Goal: Communication & Community: Answer question/provide support

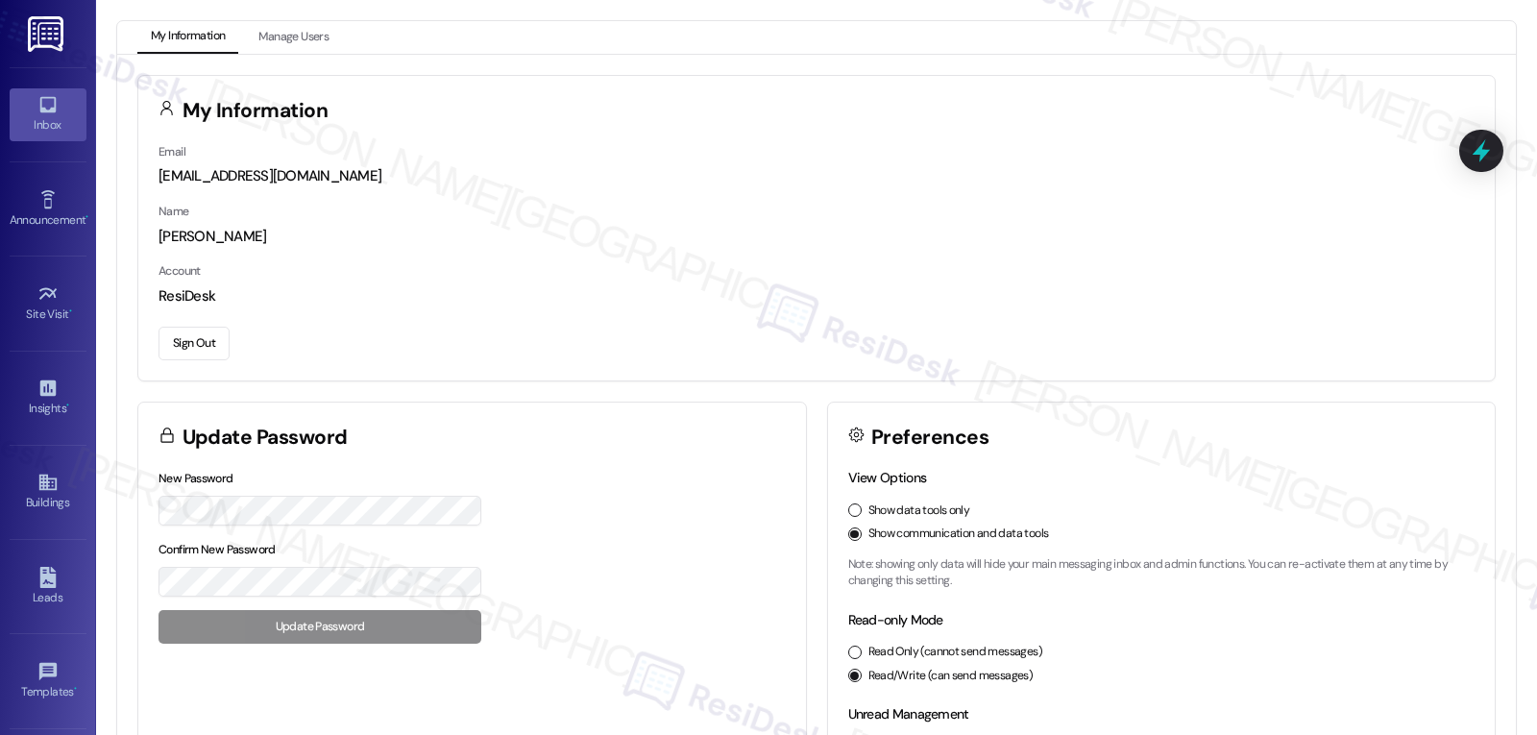
click at [57, 108] on link "Inbox" at bounding box center [48, 114] width 77 height 52
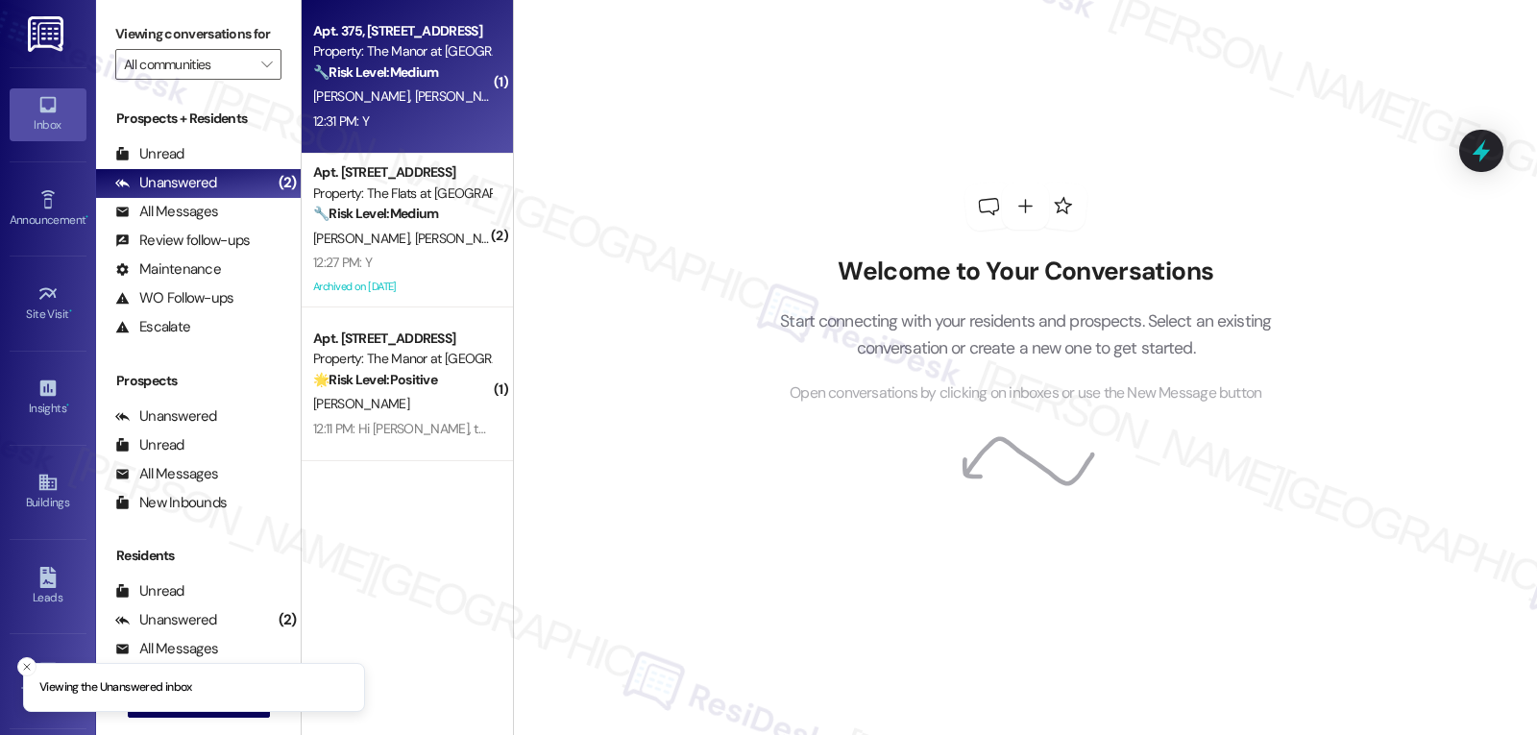
click at [410, 131] on div "12:31 PM: Y 12:31 PM: Y" at bounding box center [402, 122] width 182 height 24
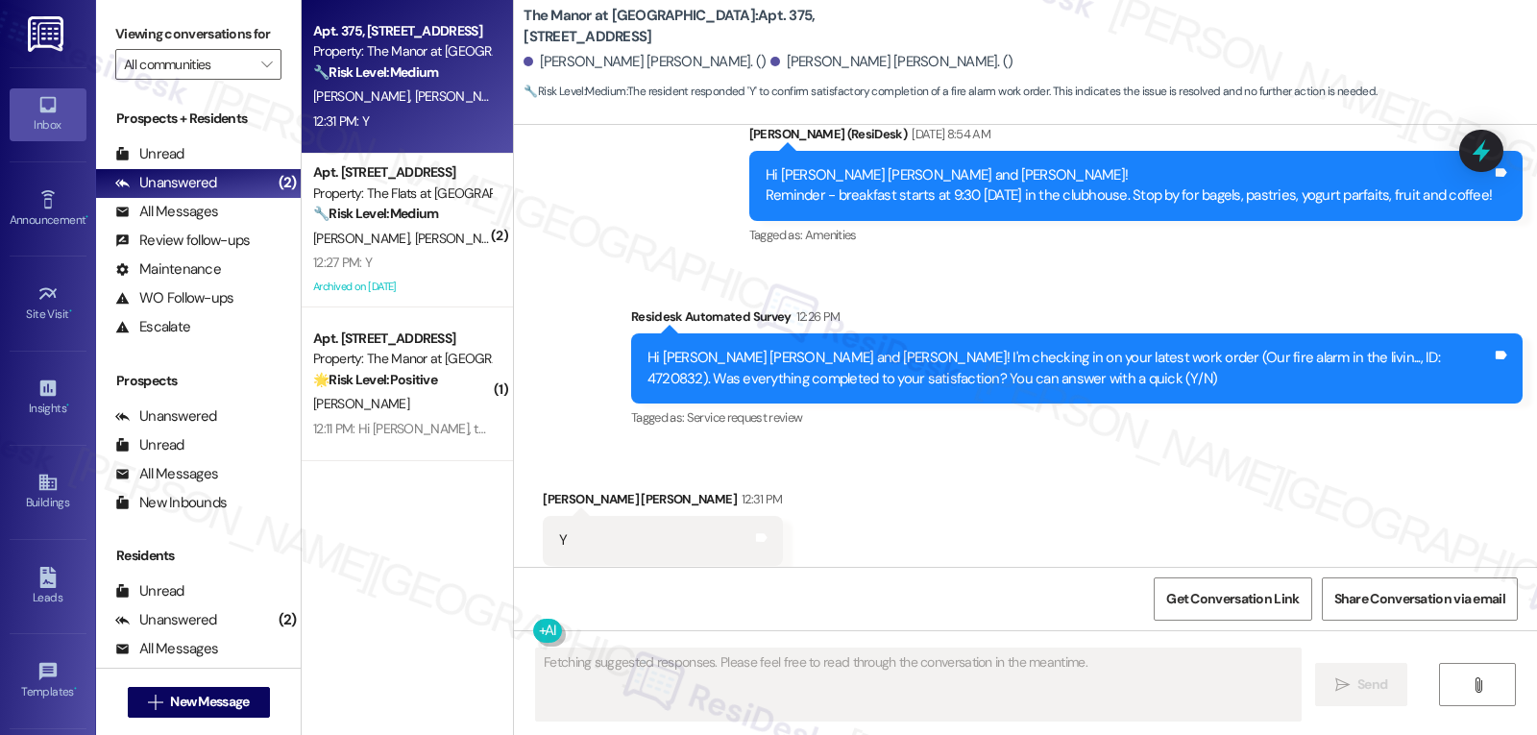
scroll to position [2934, 0]
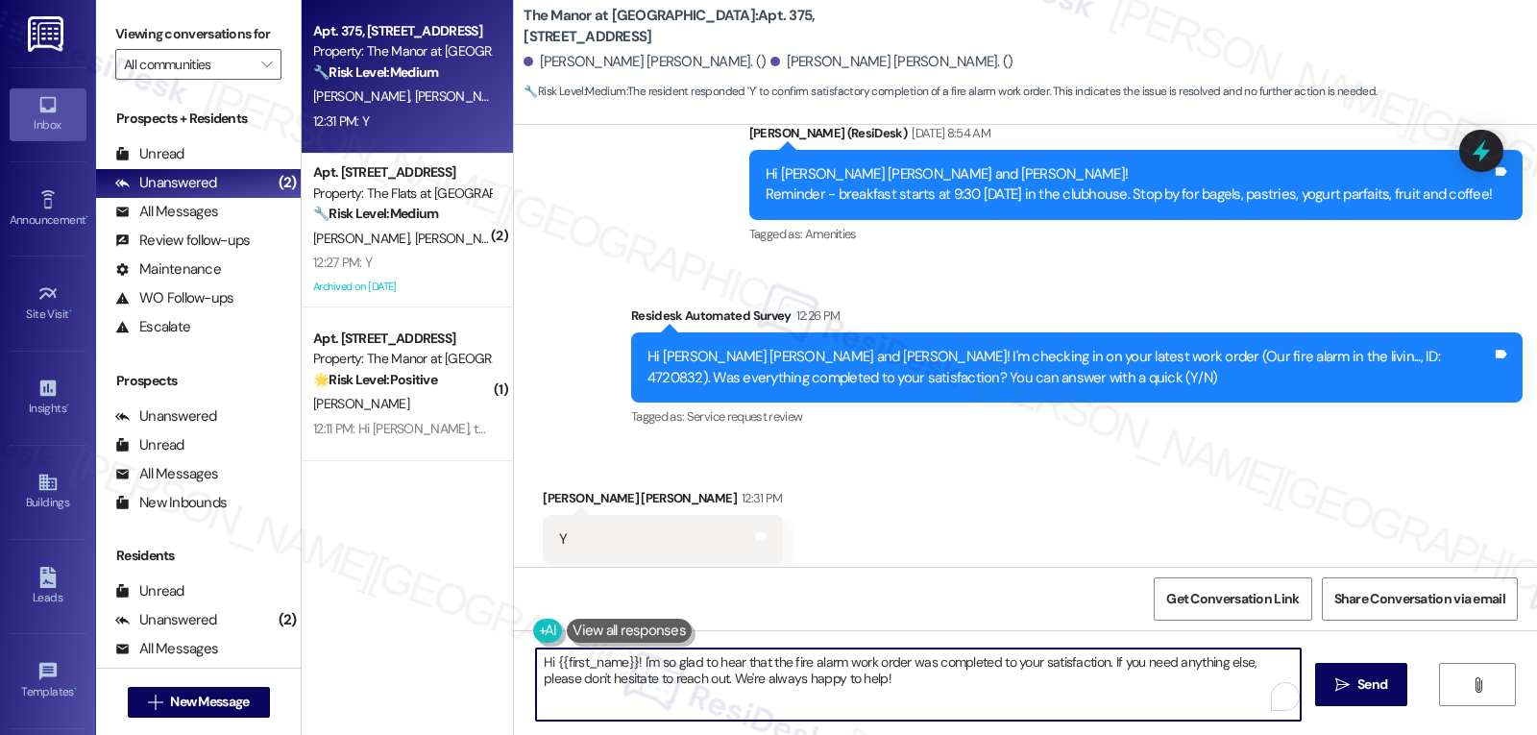
click at [915, 691] on textarea "Hi {{first_name}}! I'm so glad to hear that the fire alarm work order was compl…" at bounding box center [918, 685] width 765 height 72
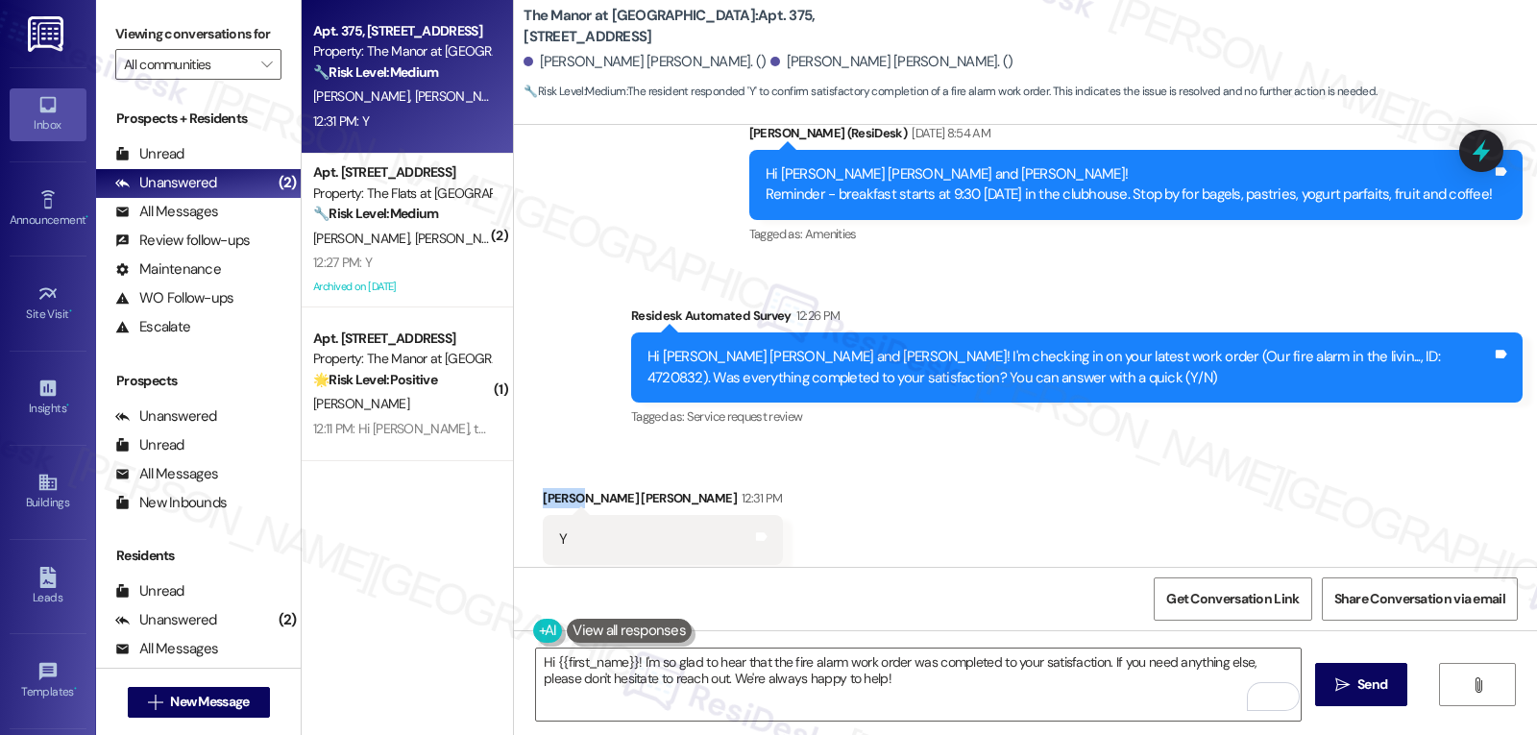
drag, startPoint x: 566, startPoint y: 460, endPoint x: 504, endPoint y: 459, distance: 61.5
click at [514, 459] on div "Received via SMS [PERSON_NAME] [PERSON_NAME] 12:31 PM Y Tags and notes Tagged a…" at bounding box center [1025, 526] width 1023 height 162
copy div "[PERSON_NAME]"
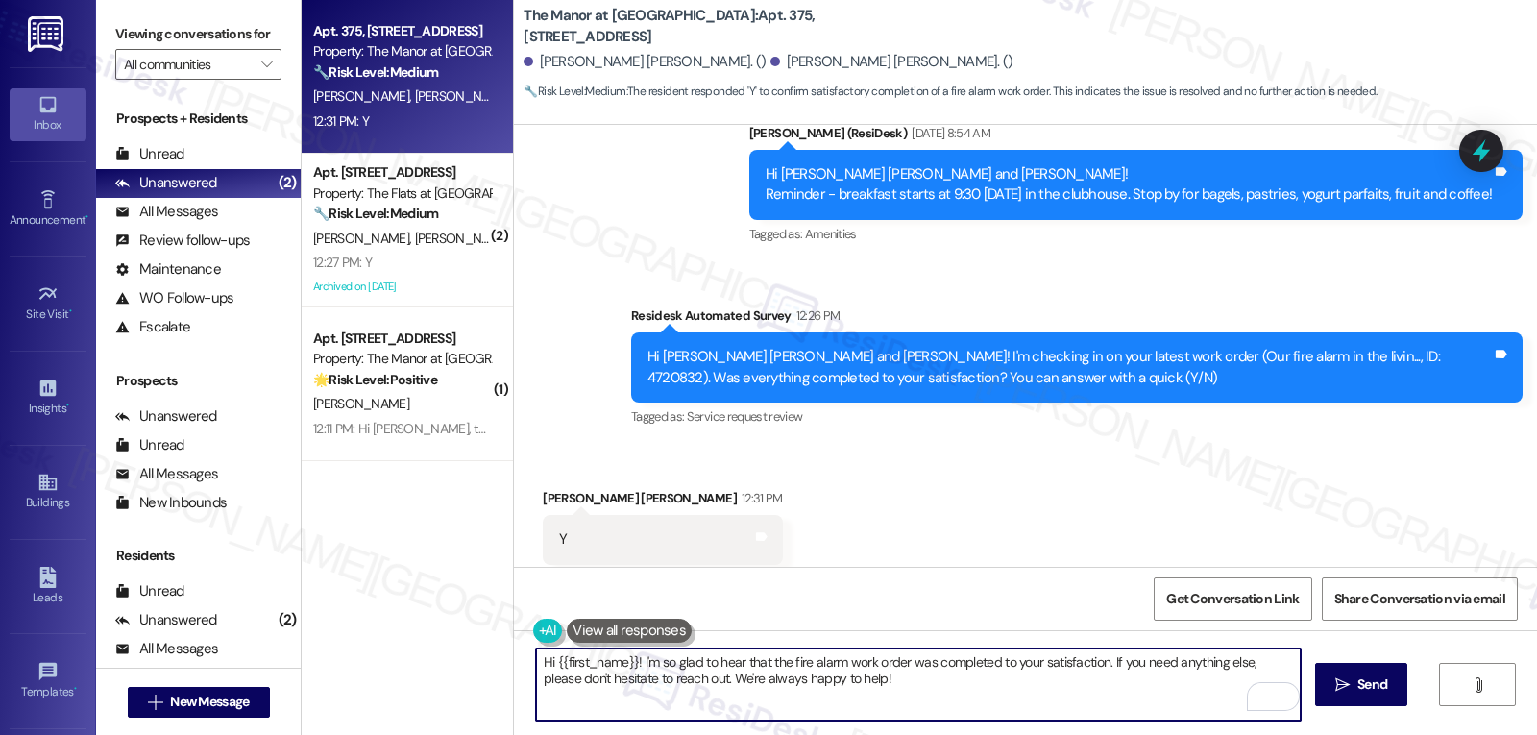
click at [544, 659] on textarea "Hi {{first_name}}! I'm so glad to hear that the fire alarm work order was compl…" at bounding box center [918, 685] width 765 height 72
paste textarea "[PERSON_NAME]"
click at [897, 686] on textarea "Hi [PERSON_NAME]! I'm so glad to hear that the fire alarm work order was comple…" at bounding box center [918, 685] width 765 height 72
type textarea "Hi [PERSON_NAME]! I'm so glad to hear that the fire alarm work order was comple…"
click at [1358, 700] on button " Send" at bounding box center [1362, 684] width 93 height 43
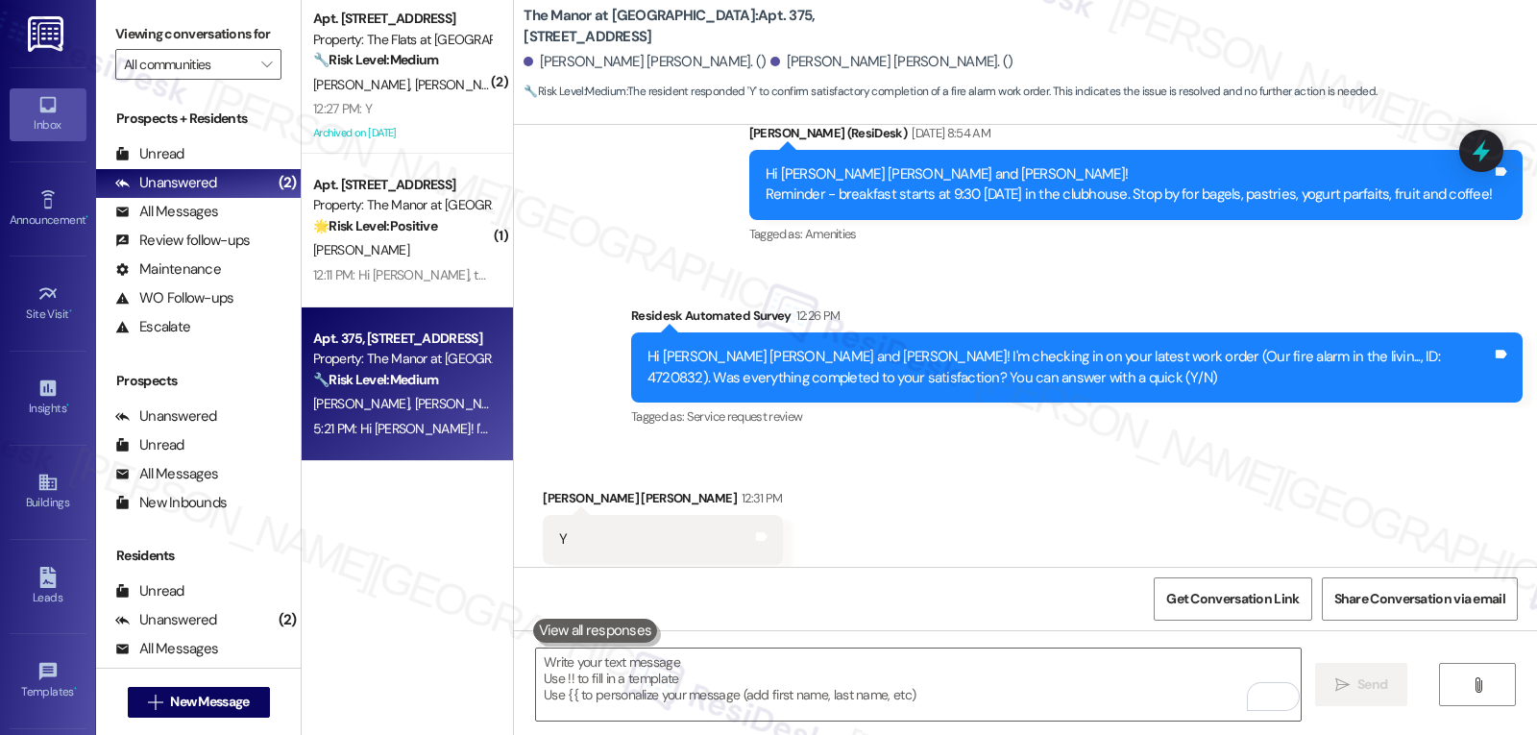
scroll to position [2933, 0]
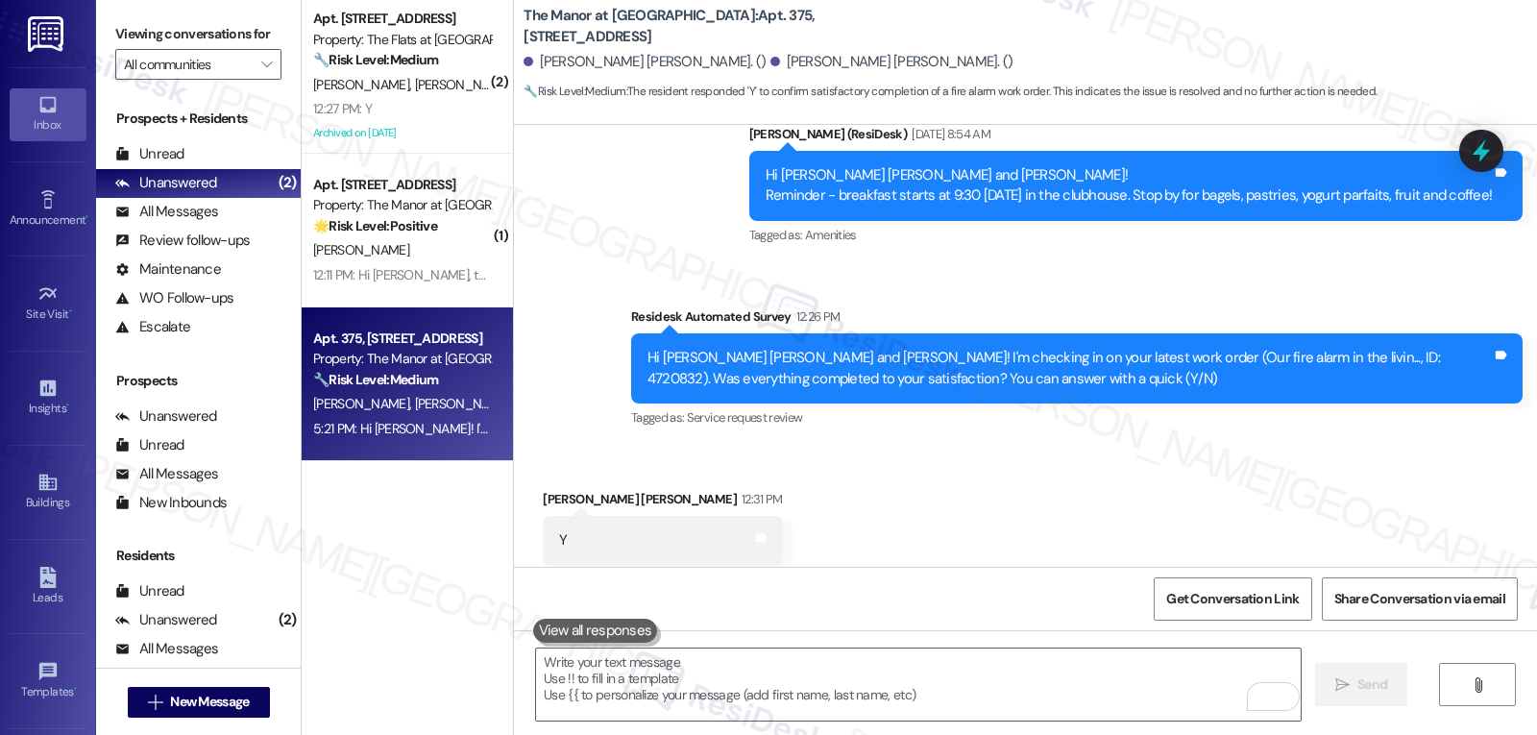
click at [551, 489] on div "[PERSON_NAME] [PERSON_NAME] 12:31 PM" at bounding box center [662, 502] width 239 height 27
copy div "[PERSON_NAME]"
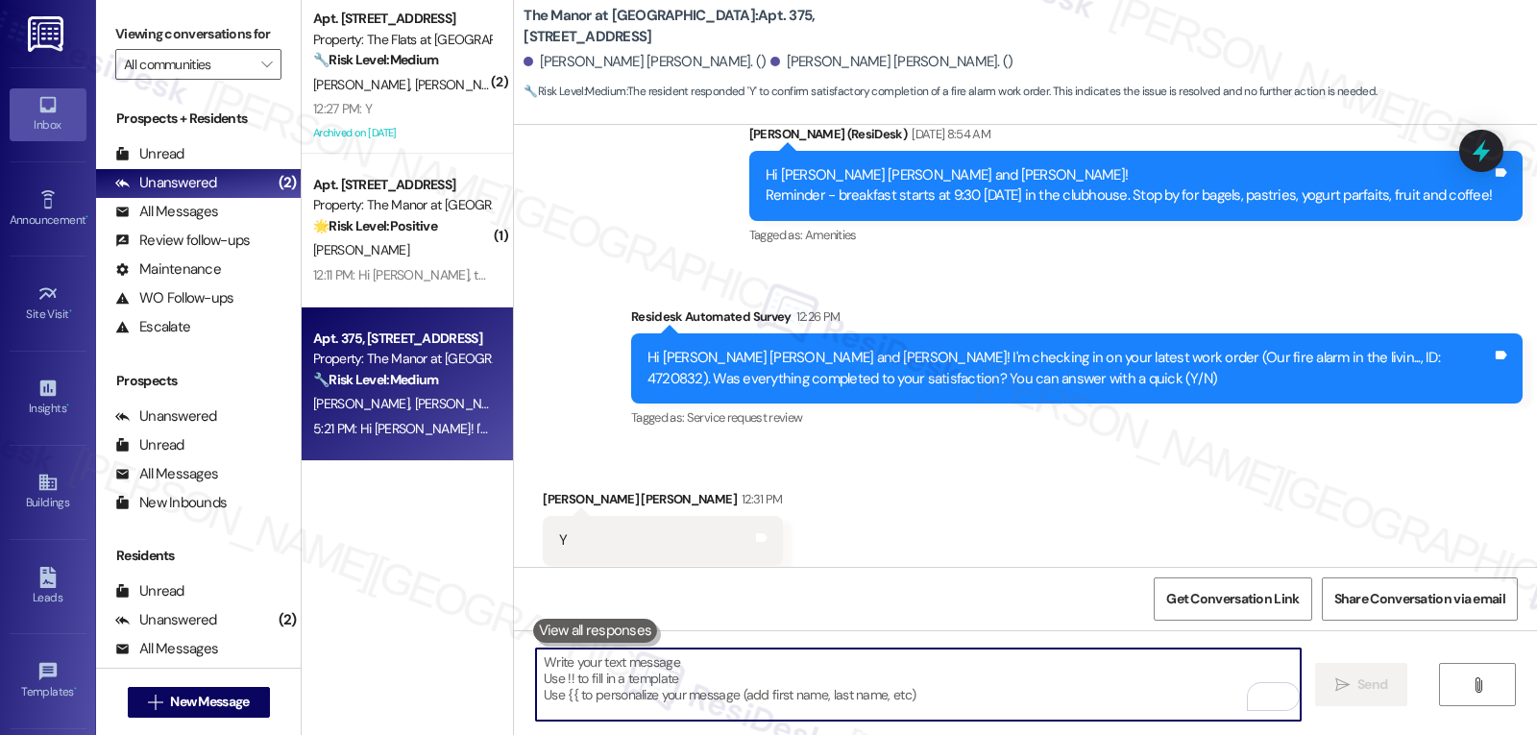
click at [634, 685] on textarea "To enrich screen reader interactions, please activate Accessibility in Grammarl…" at bounding box center [918, 685] width 765 height 72
paste textarea "[PERSON_NAME]"
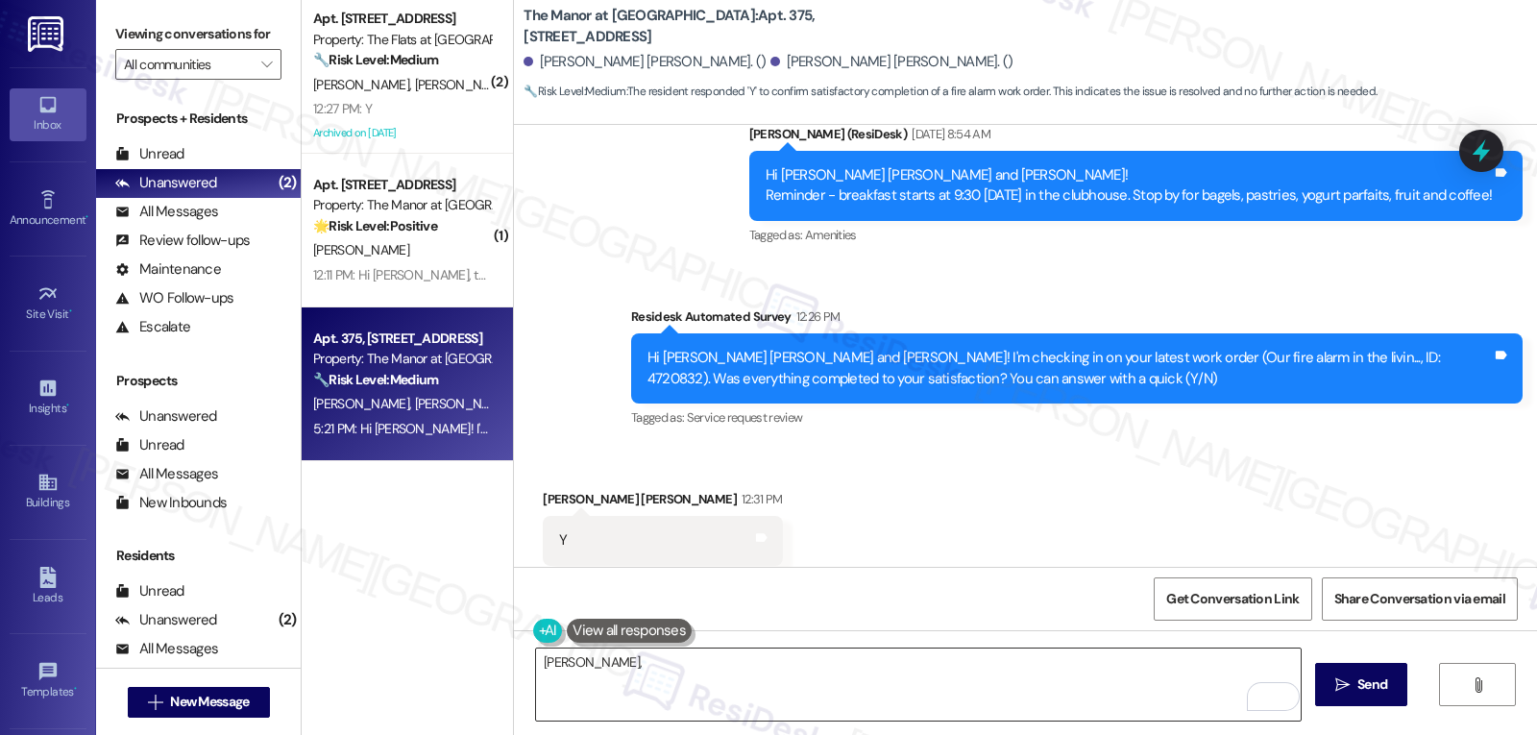
click at [690, 658] on textarea "[PERSON_NAME]," at bounding box center [918, 685] width 765 height 72
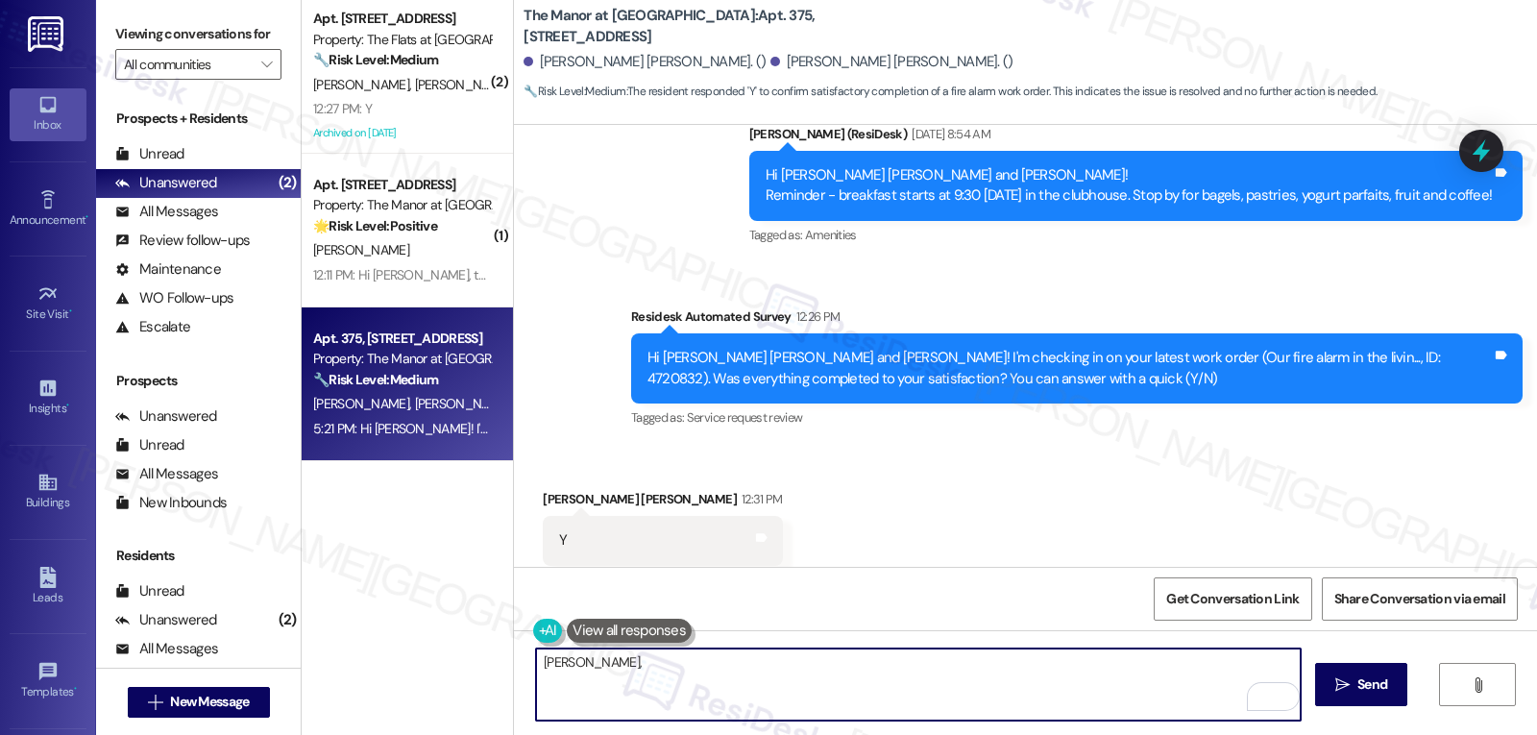
paste textarea "I hope you’re enjoying your time at {{property}}! Has it been meeting your expe…"
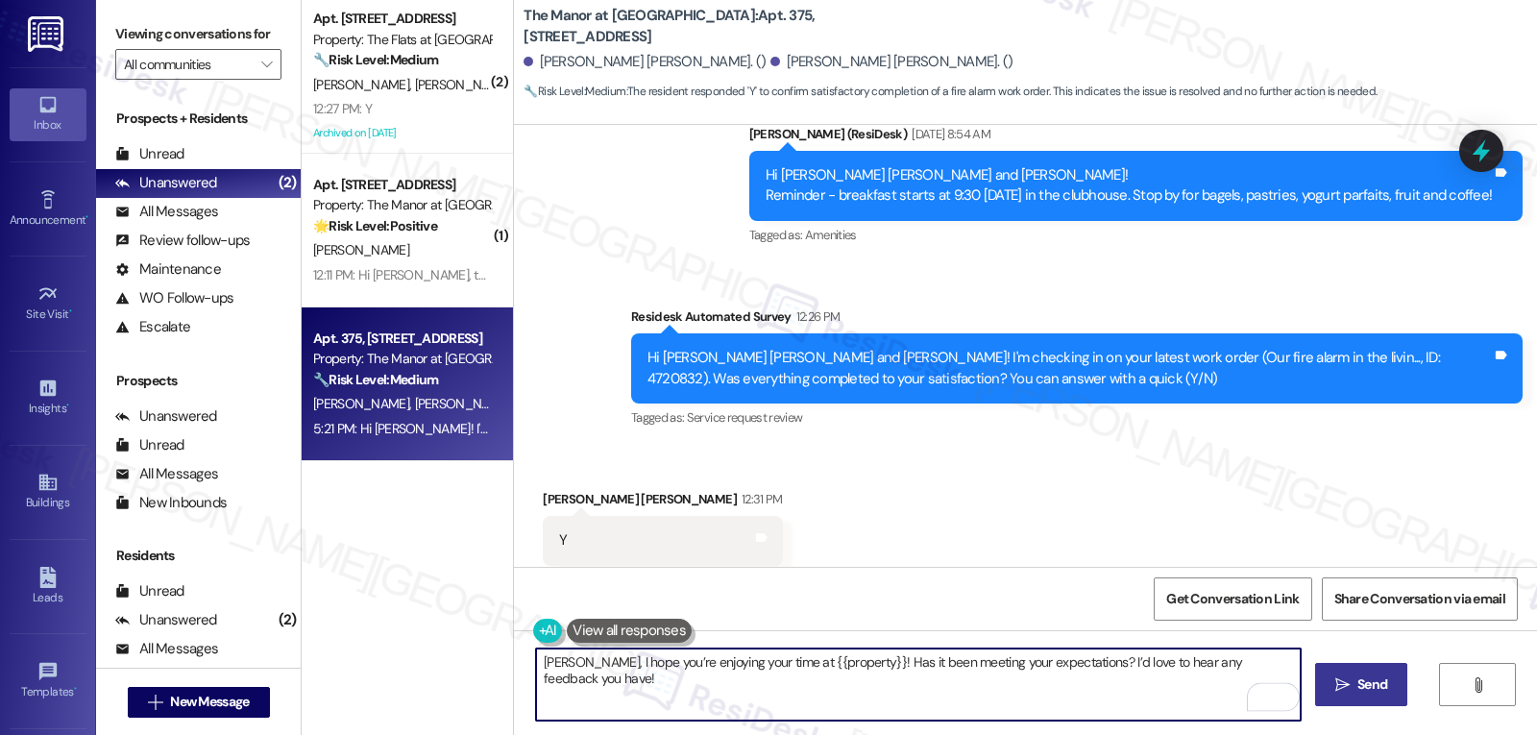
type textarea "[PERSON_NAME], I hope you’re enjoying your time at {{property}}! Has it been me…"
click at [1346, 689] on icon "" at bounding box center [1343, 684] width 14 height 15
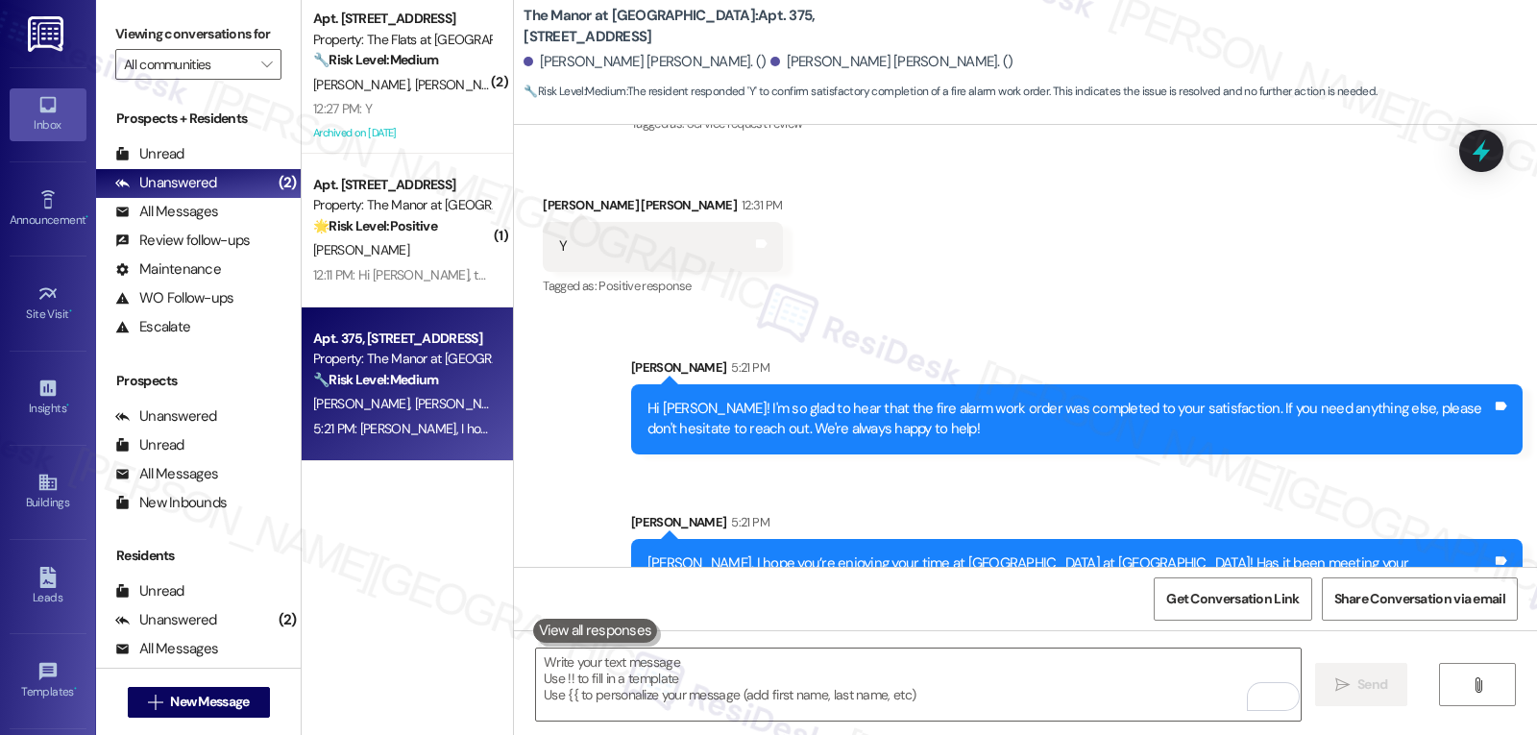
scroll to position [3243, 0]
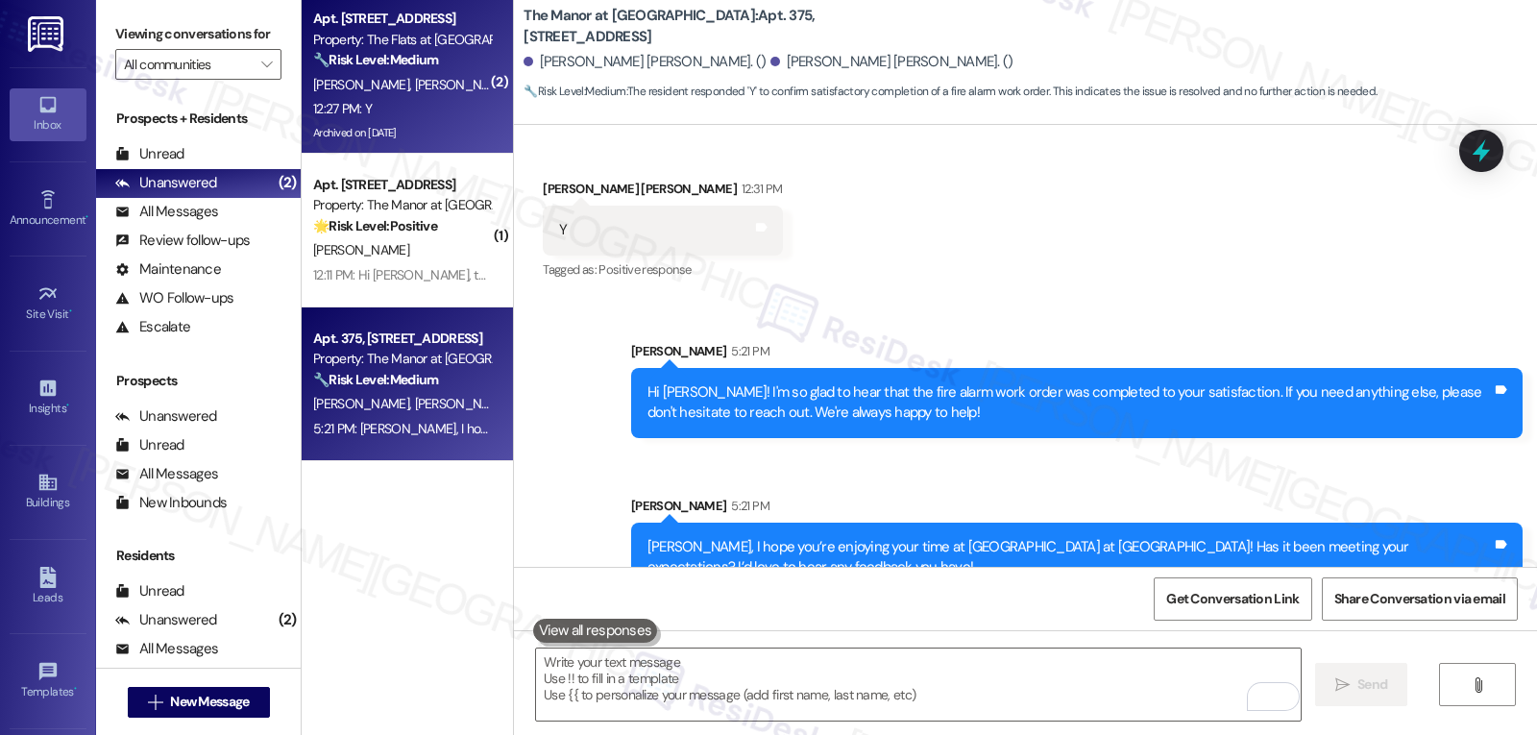
click at [403, 95] on div "H. [PERSON_NAME]" at bounding box center [402, 85] width 182 height 24
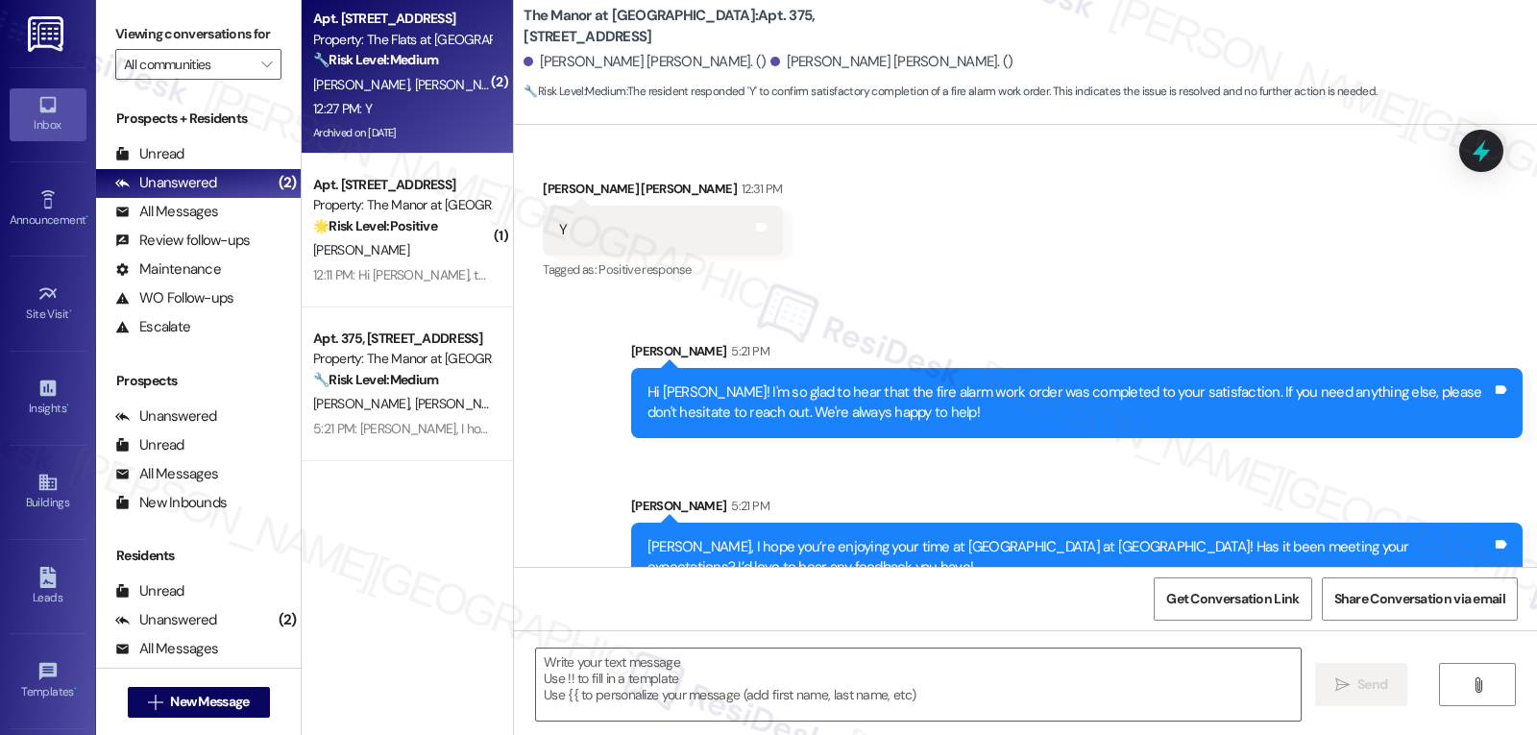
type textarea "Fetching suggested responses. Please feel free to read through the conversation…"
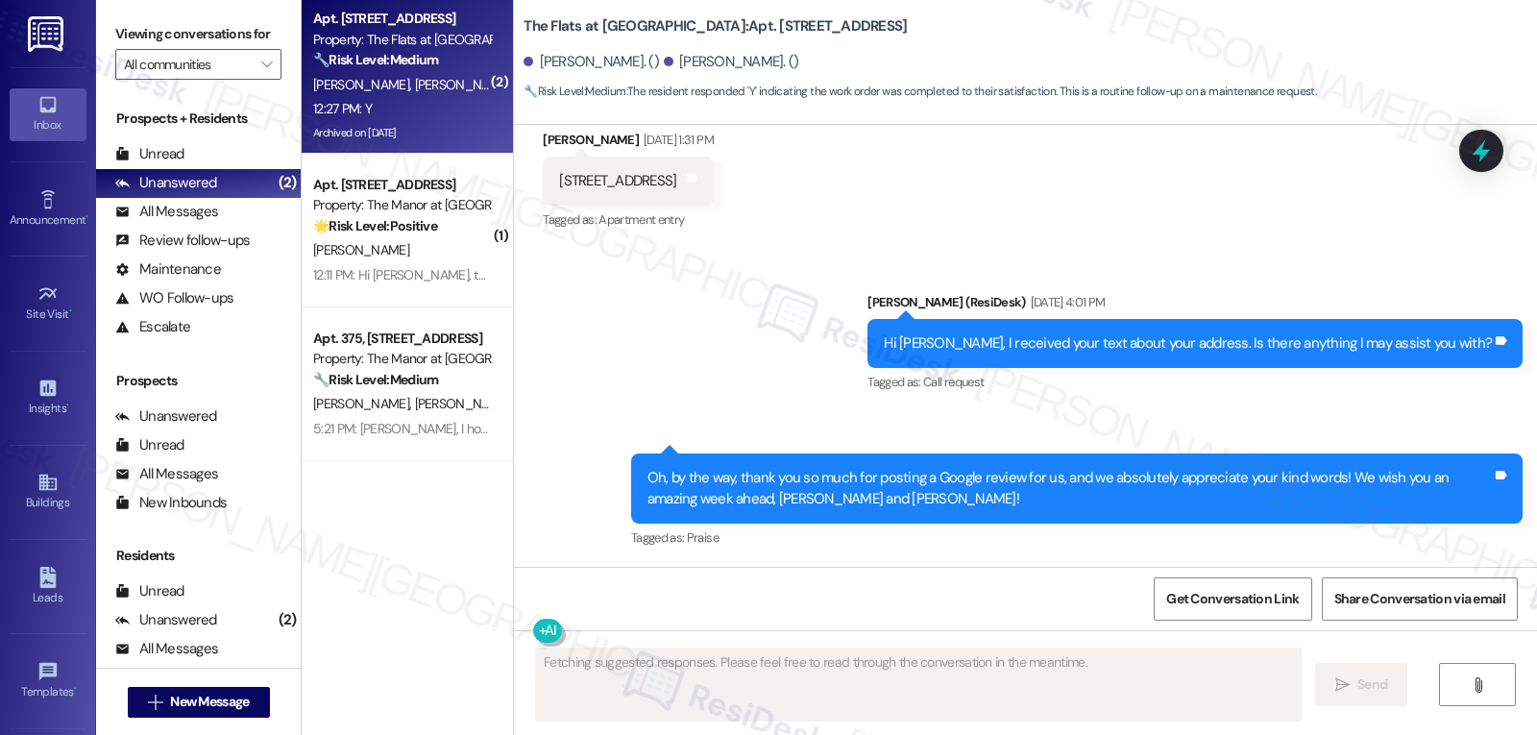
scroll to position [5573, 0]
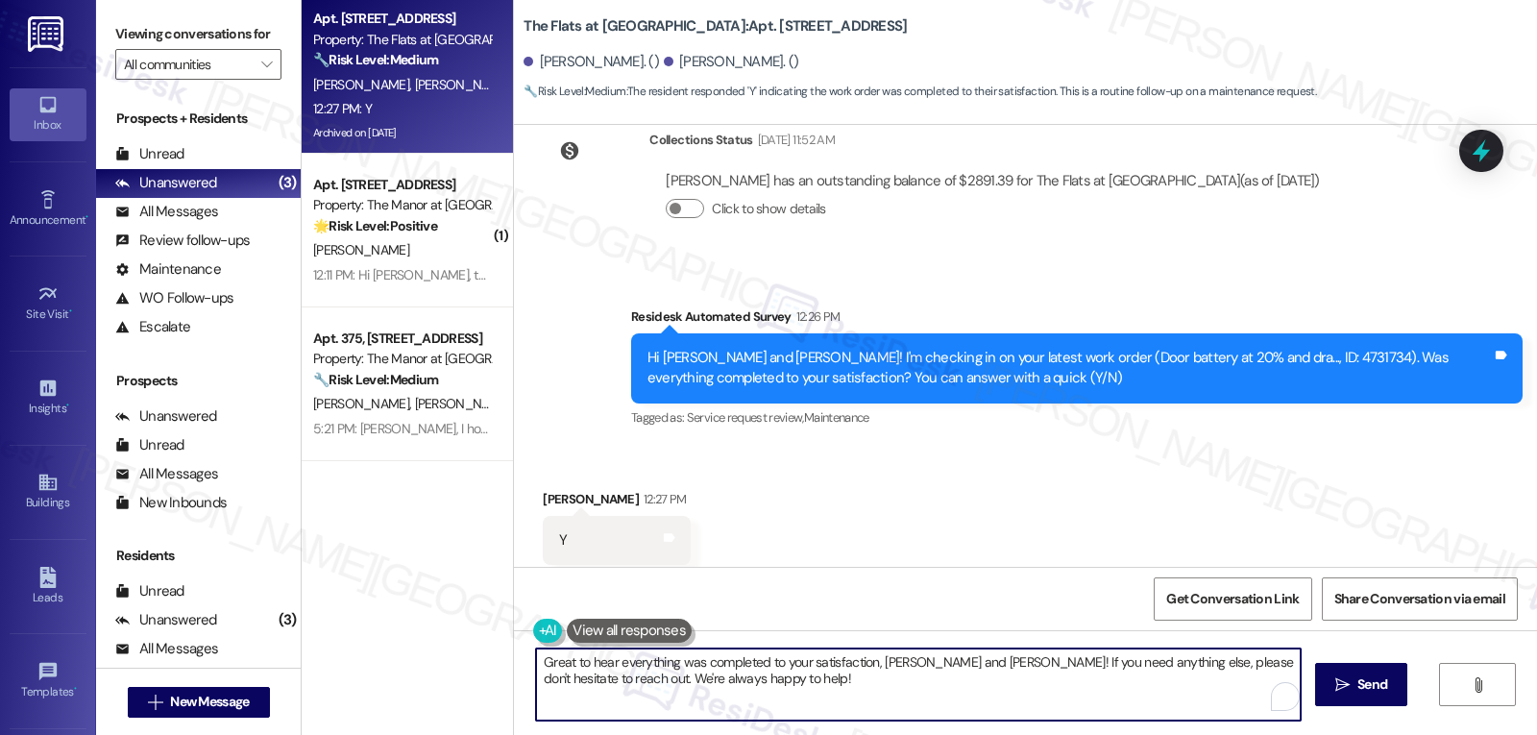
drag, startPoint x: 873, startPoint y: 661, endPoint x: 963, endPoint y: 664, distance: 90.4
click at [963, 664] on textarea "Great to hear everything was completed to your satisfaction, [PERSON_NAME] and …" at bounding box center [918, 685] width 765 height 72
click at [753, 696] on textarea "Great to hear everything was completed to your satisfaction, [PERSON_NAME]! If …" at bounding box center [918, 685] width 765 height 72
type textarea "Great to hear everything was completed to your satisfaction, [PERSON_NAME]! If …"
click at [1365, 702] on button " Send" at bounding box center [1362, 684] width 93 height 43
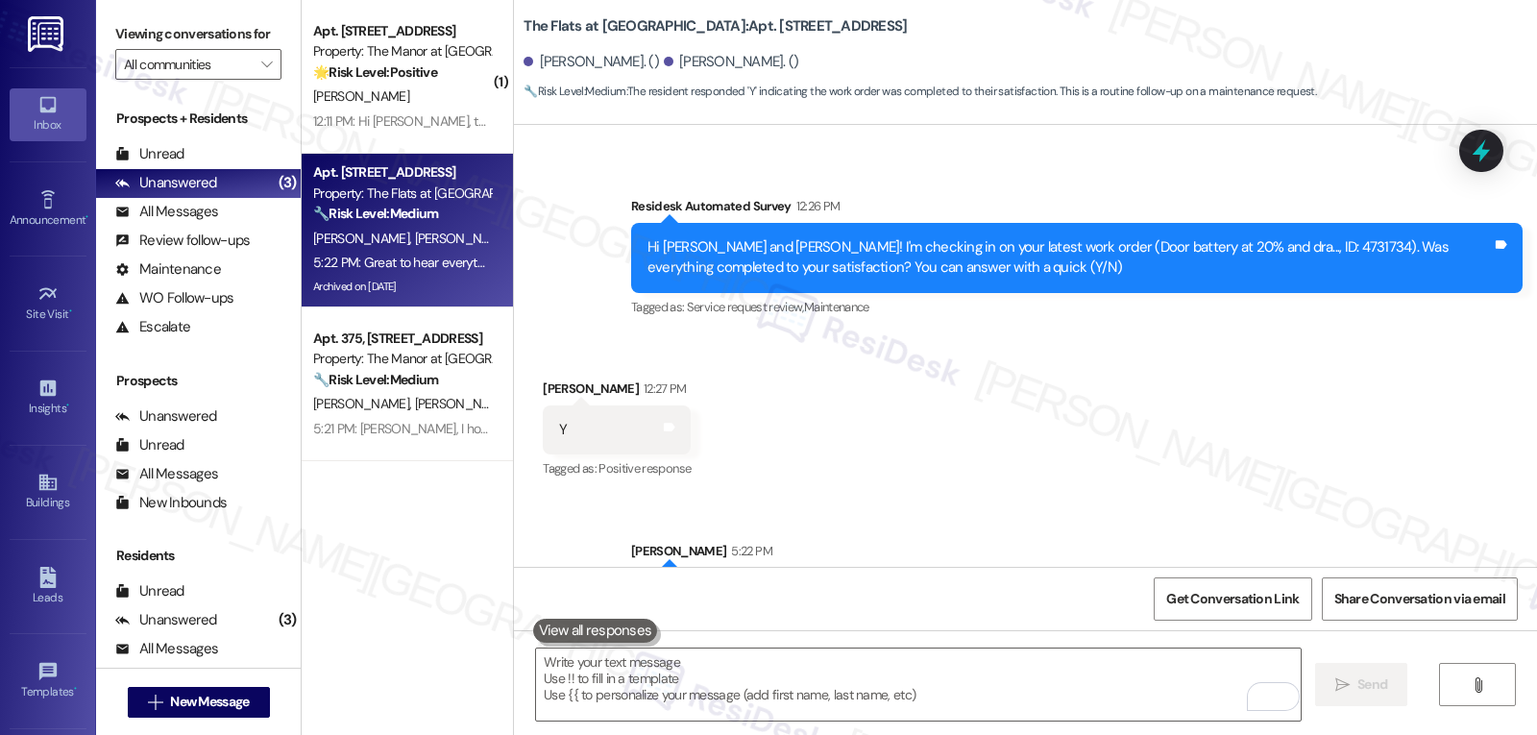
scroll to position [5729, 0]
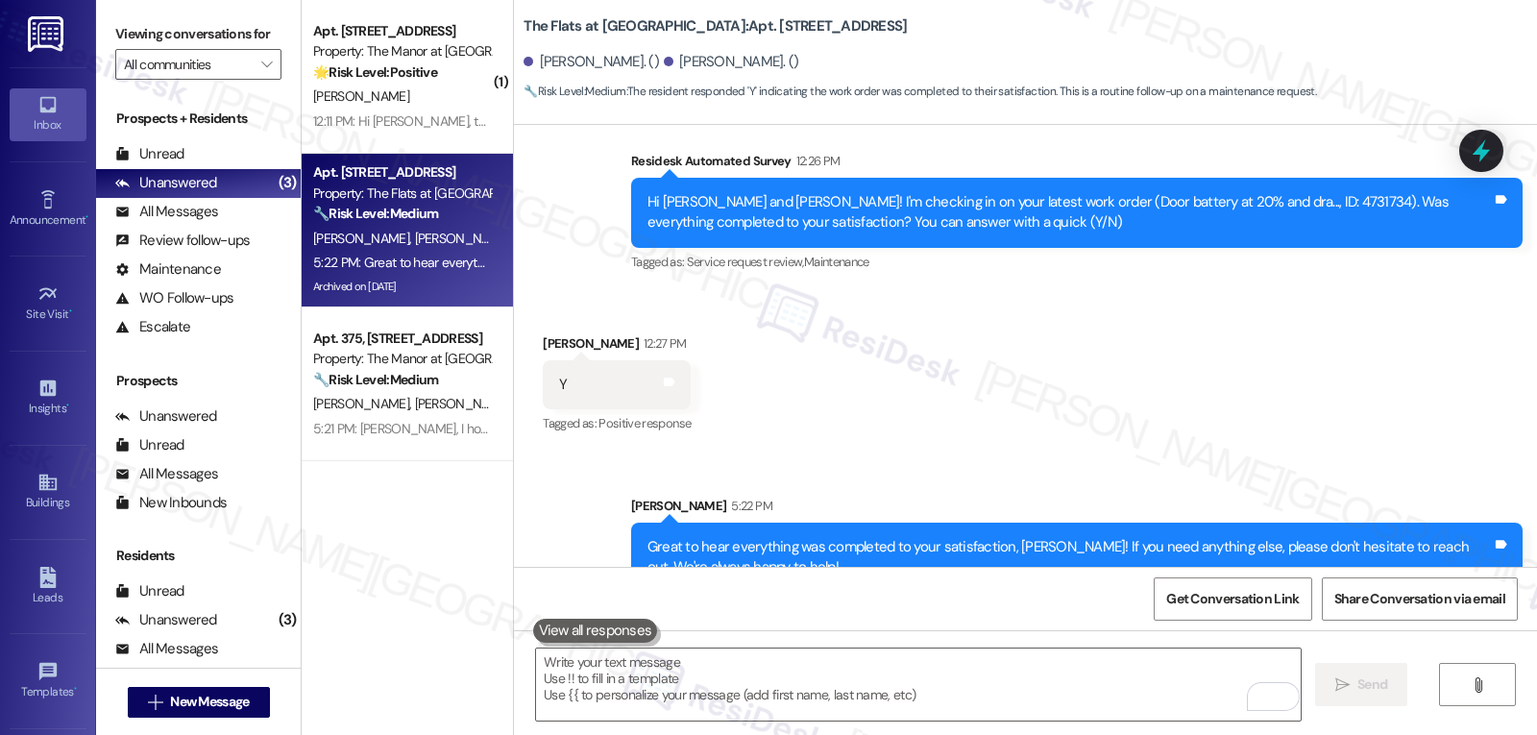
click at [1010, 537] on div "Great to hear everything was completed to your satisfaction, [PERSON_NAME]! If …" at bounding box center [1070, 557] width 845 height 41
copy div "[PERSON_NAME]"
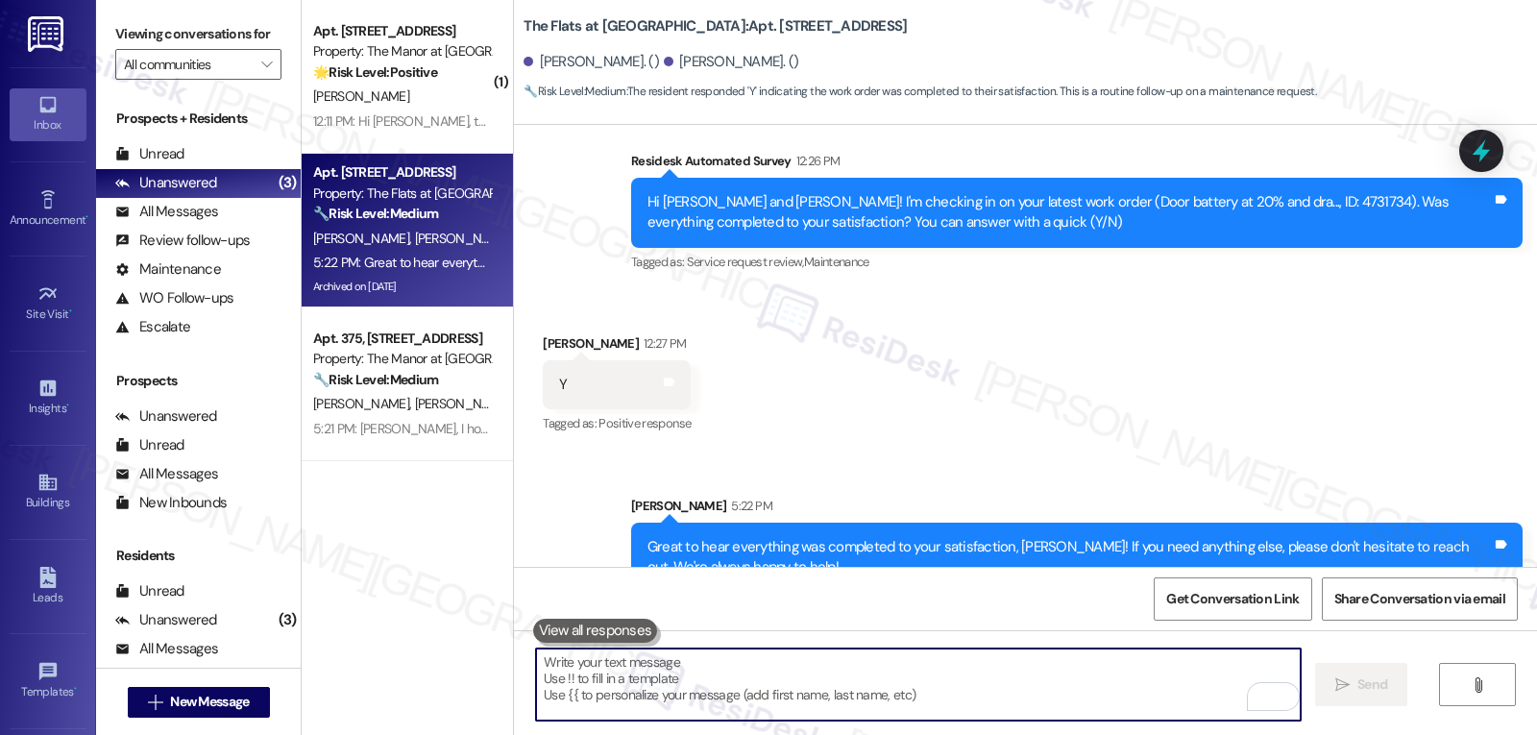
click at [654, 689] on textarea "To enrich screen reader interactions, please activate Accessibility in Grammarl…" at bounding box center [918, 685] width 765 height 72
paste textarea "[PERSON_NAME]"
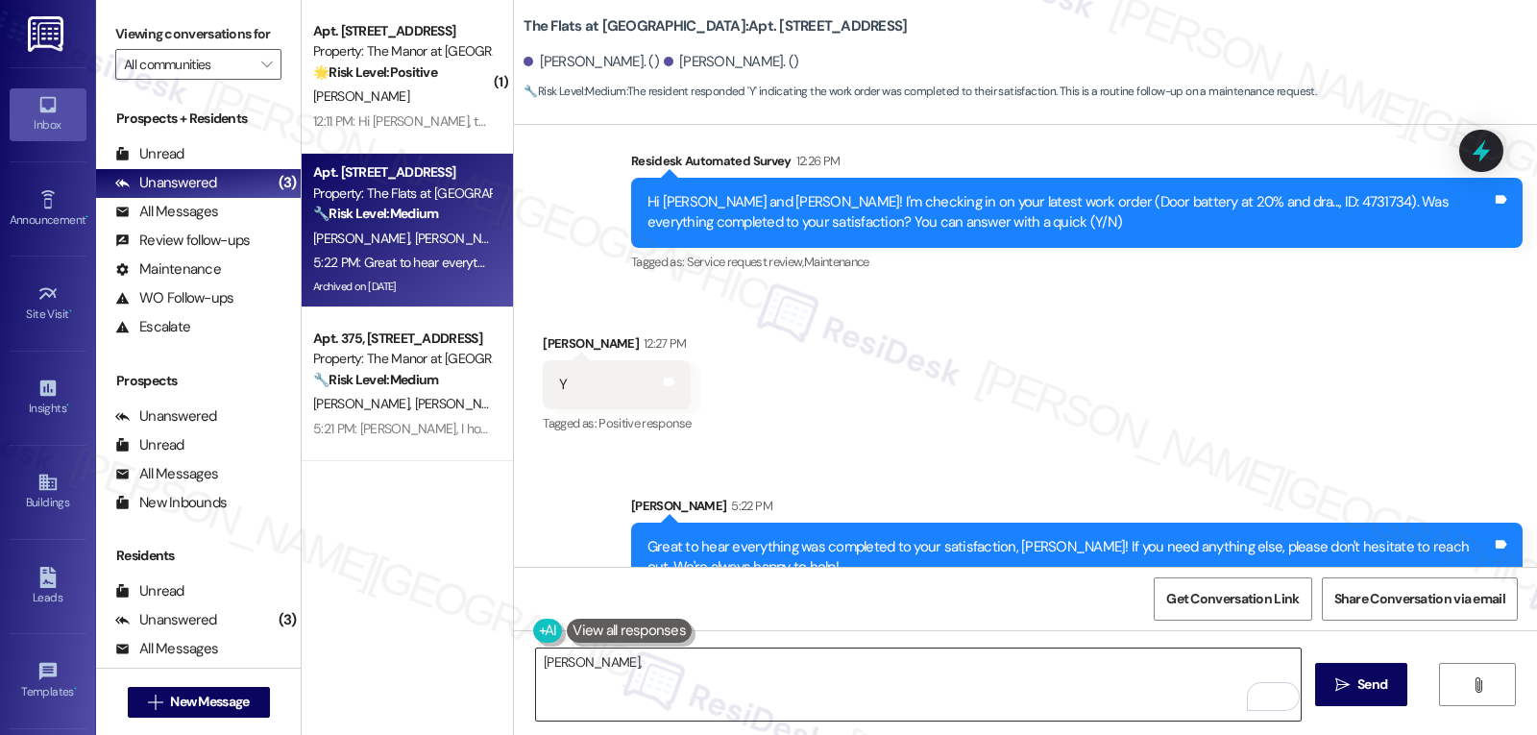
click at [725, 679] on textarea "[PERSON_NAME]," at bounding box center [918, 685] width 765 height 72
paste textarea "I’d love to know—has your experience at {{property}} been what you expected? Yo…"
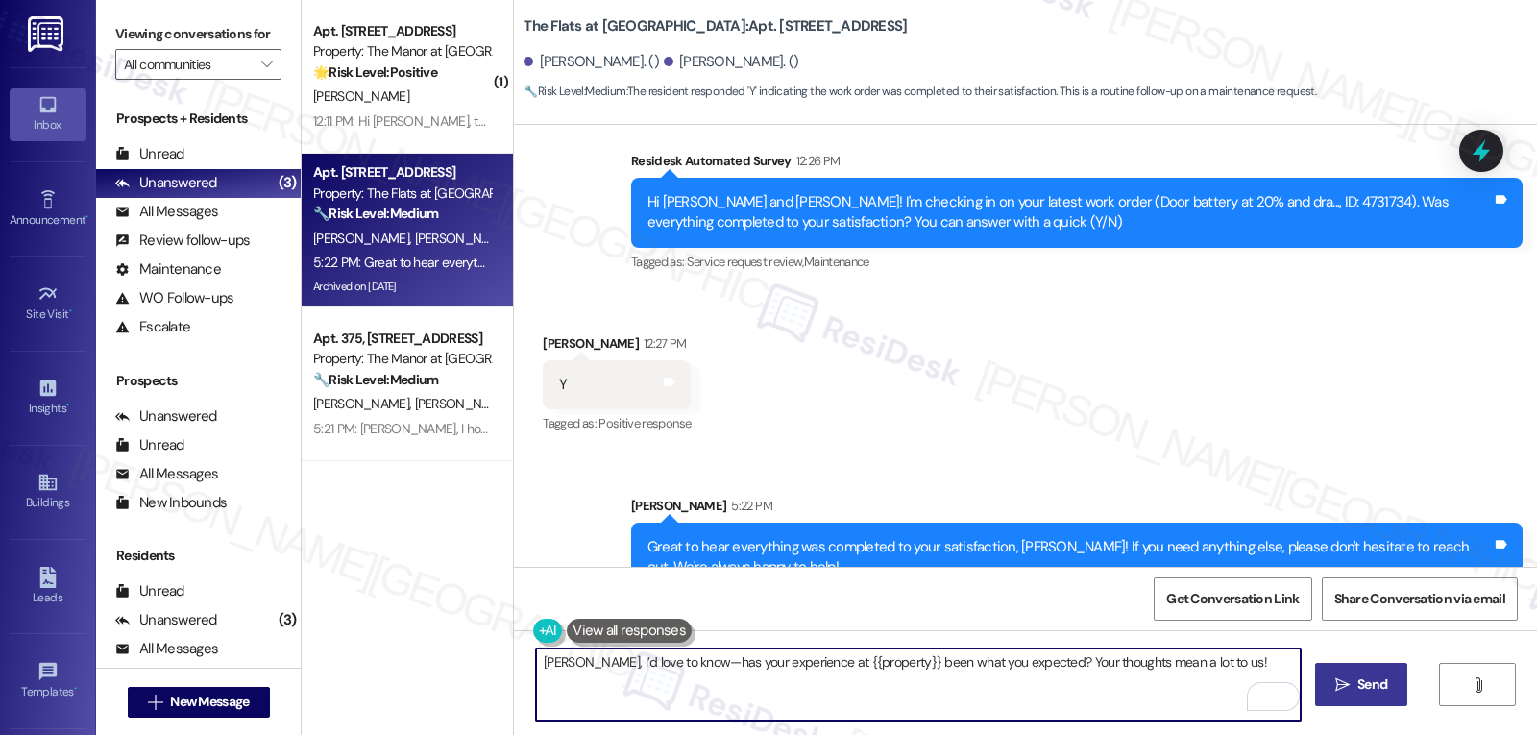
type textarea "[PERSON_NAME], I’d love to know—has your experience at {{property}} been what y…"
click at [1354, 691] on span "Send" at bounding box center [1372, 685] width 37 height 20
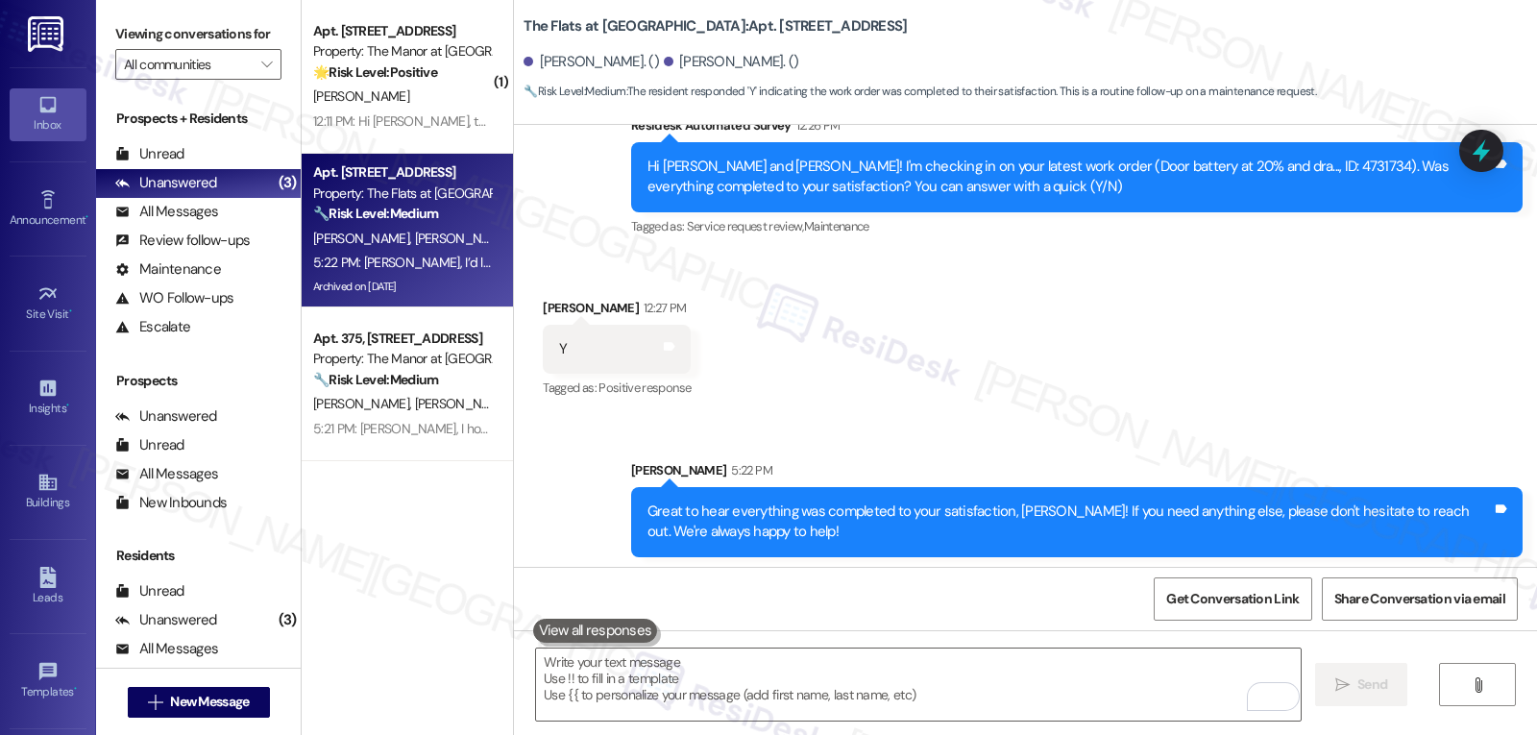
scroll to position [5863, 0]
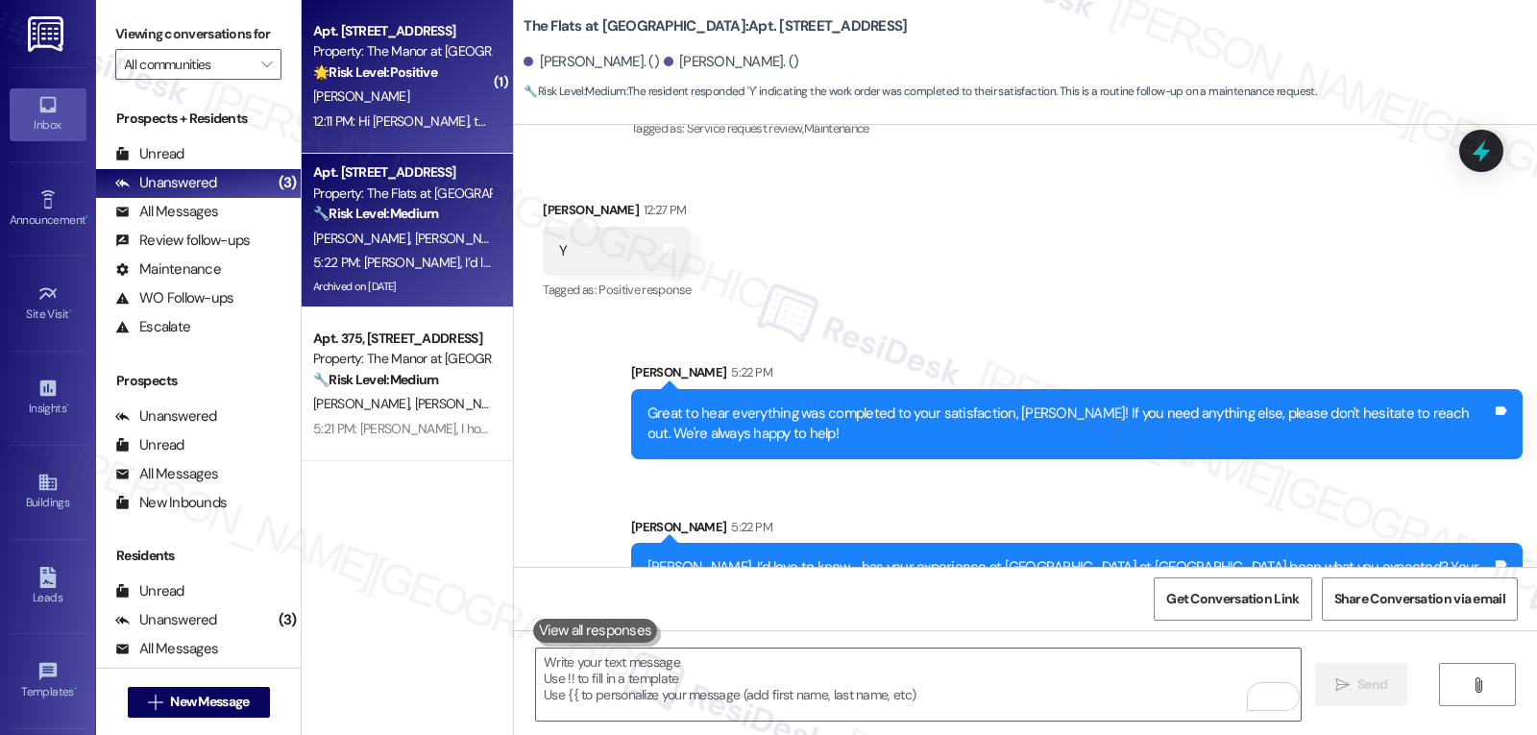
click at [389, 90] on div "[PERSON_NAME]" at bounding box center [402, 97] width 182 height 24
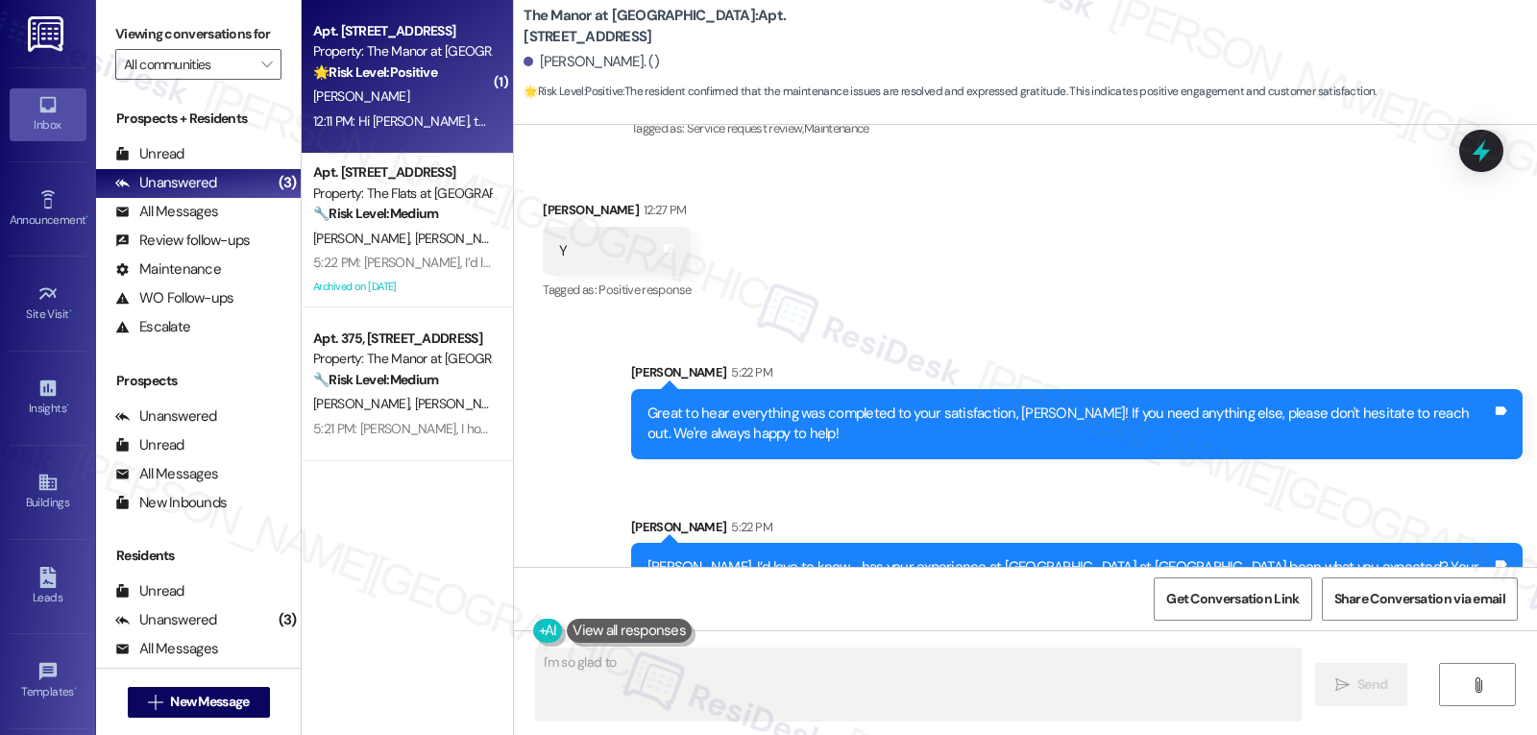
scroll to position [434, 0]
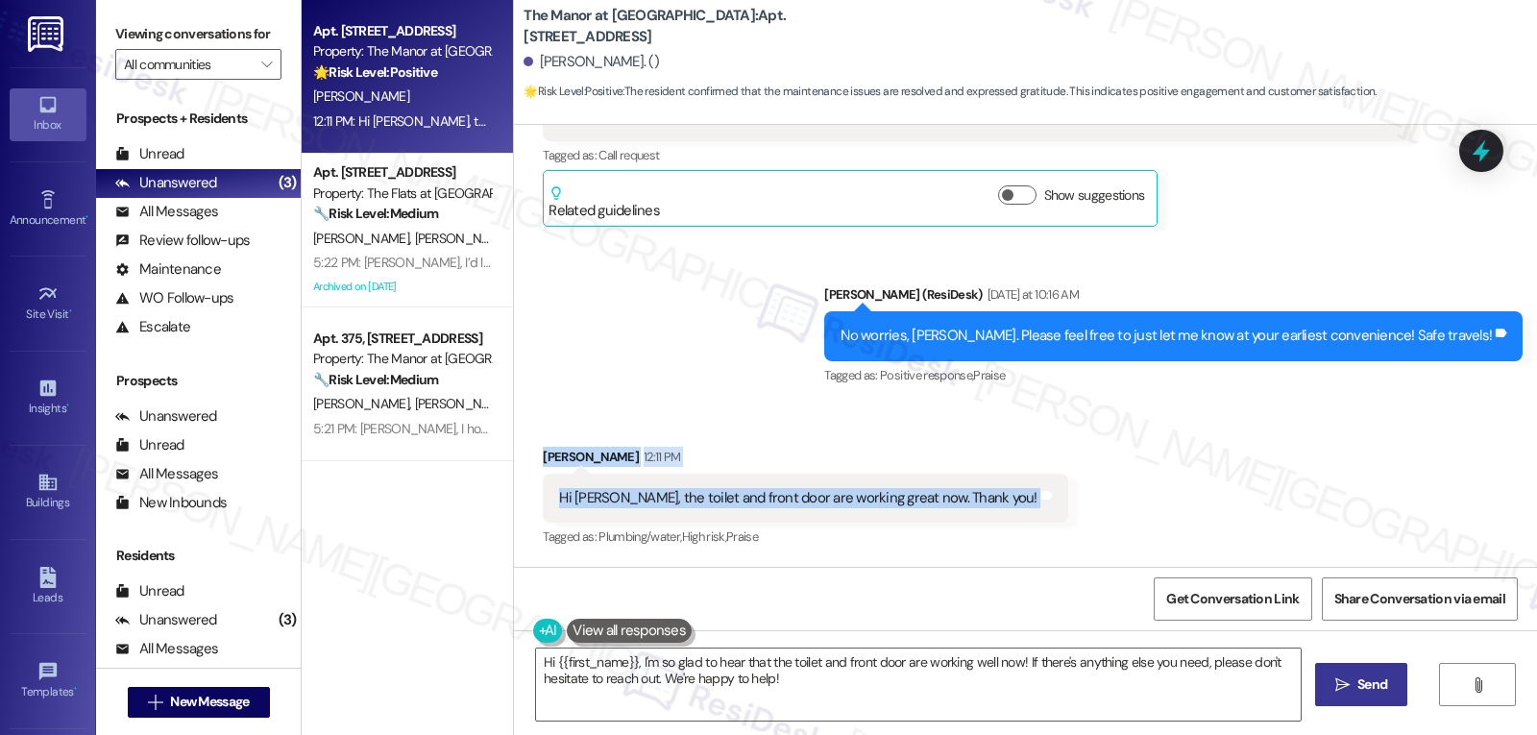
drag, startPoint x: 524, startPoint y: 460, endPoint x: 968, endPoint y: 506, distance: 446.3
click at [968, 506] on div "Received via SMS [PERSON_NAME] 12:11 PM Hi [PERSON_NAME], the toilet and front …" at bounding box center [805, 499] width 553 height 134
copy div "[PERSON_NAME] 12:11 PM Hi [PERSON_NAME], the toilet and front door are working …"
click at [536, 663] on textarea "Hi {{first_name}}, I'm so glad to hear that the toilet and front door are worki…" at bounding box center [918, 685] width 765 height 72
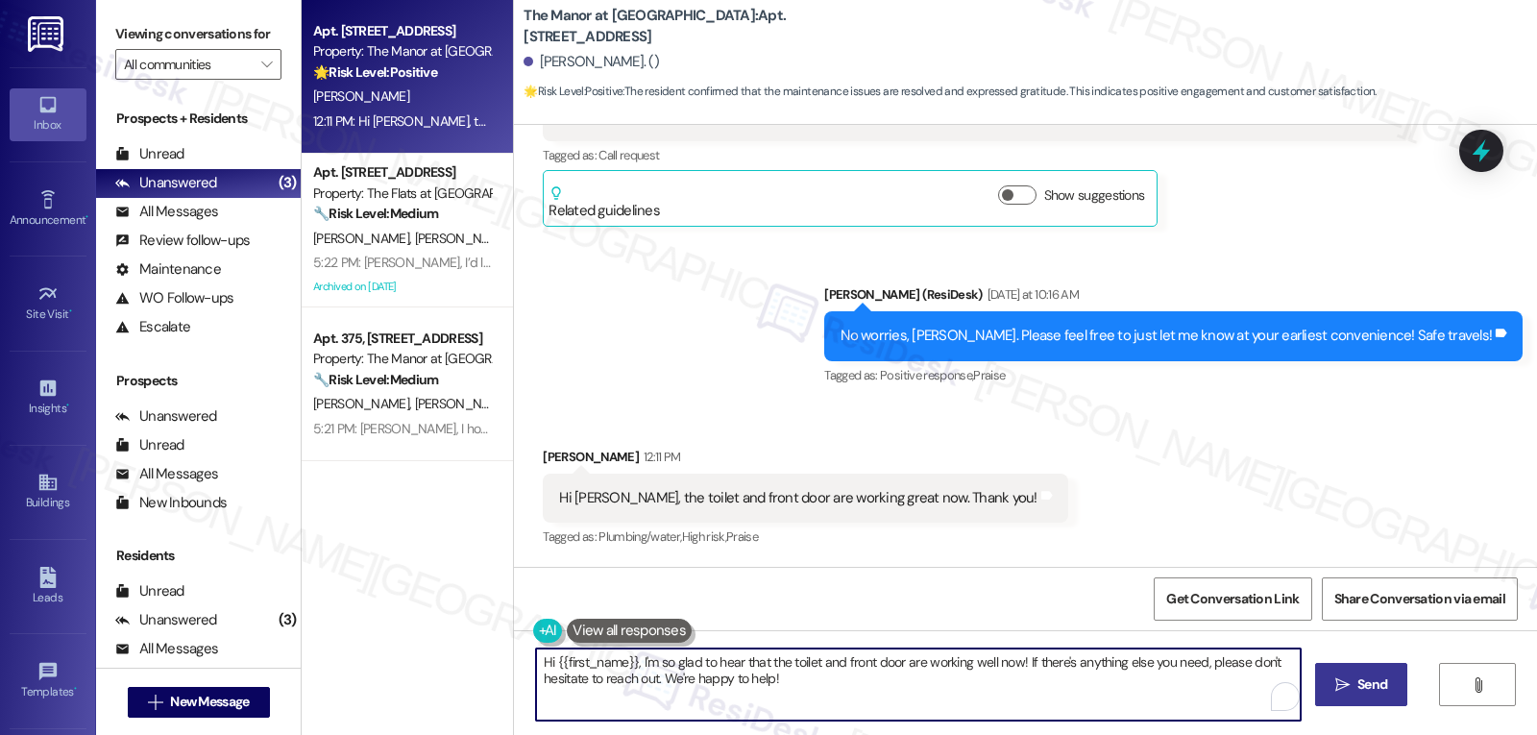
click at [536, 663] on textarea "Hi {{first_name}}, I'm so glad to hear that the toilet and front door are worki…" at bounding box center [918, 685] width 765 height 72
click at [701, 659] on textarea "Sounds perfect, {{first_name}}, I'm so glad to hear that the toilet and front d…" at bounding box center [918, 685] width 765 height 72
click at [924, 683] on textarea "Sounds perfect, {{first_name}}! I'm so glad to hear that the toilet and front d…" at bounding box center [918, 685] width 765 height 72
click at [1359, 685] on span "Send" at bounding box center [1373, 685] width 30 height 20
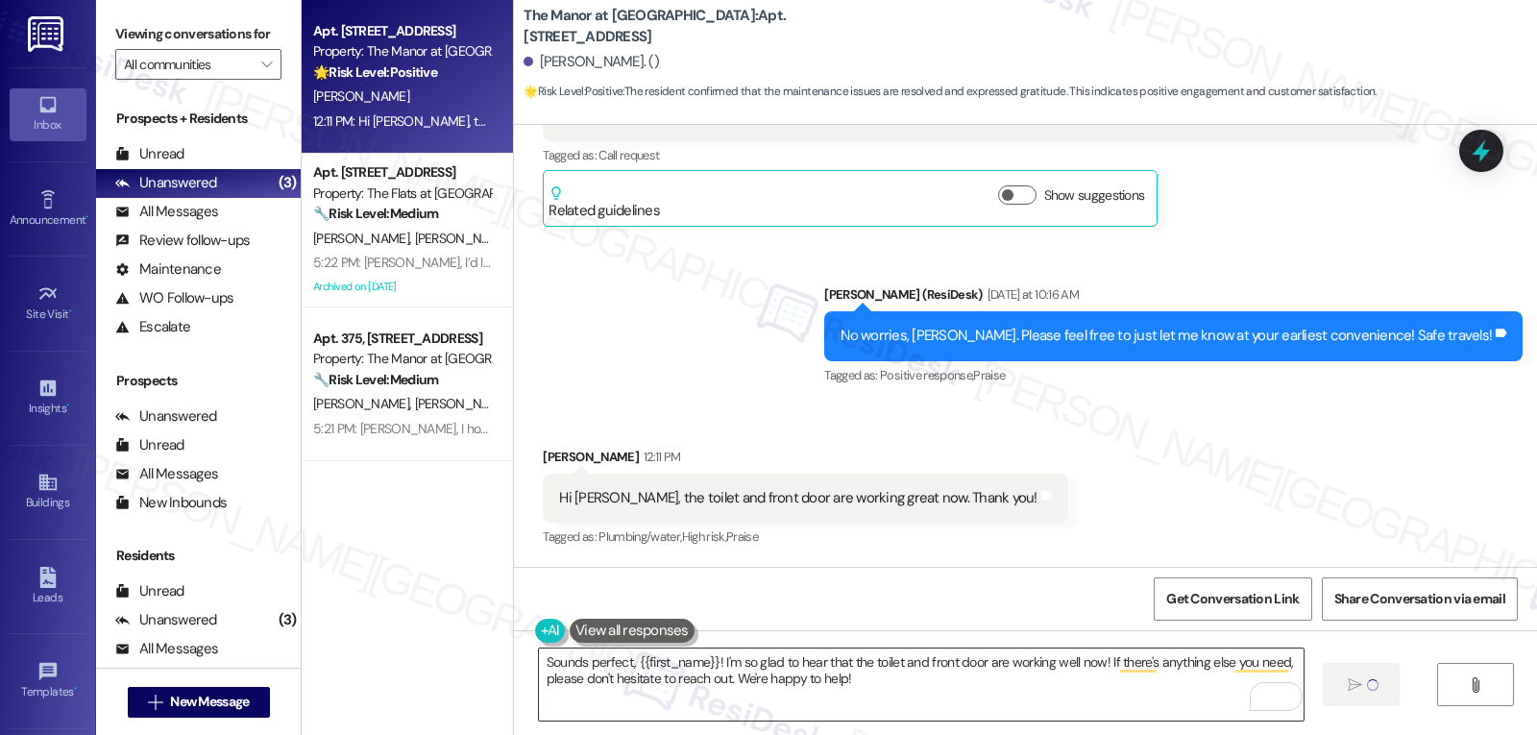
type textarea "Hi"
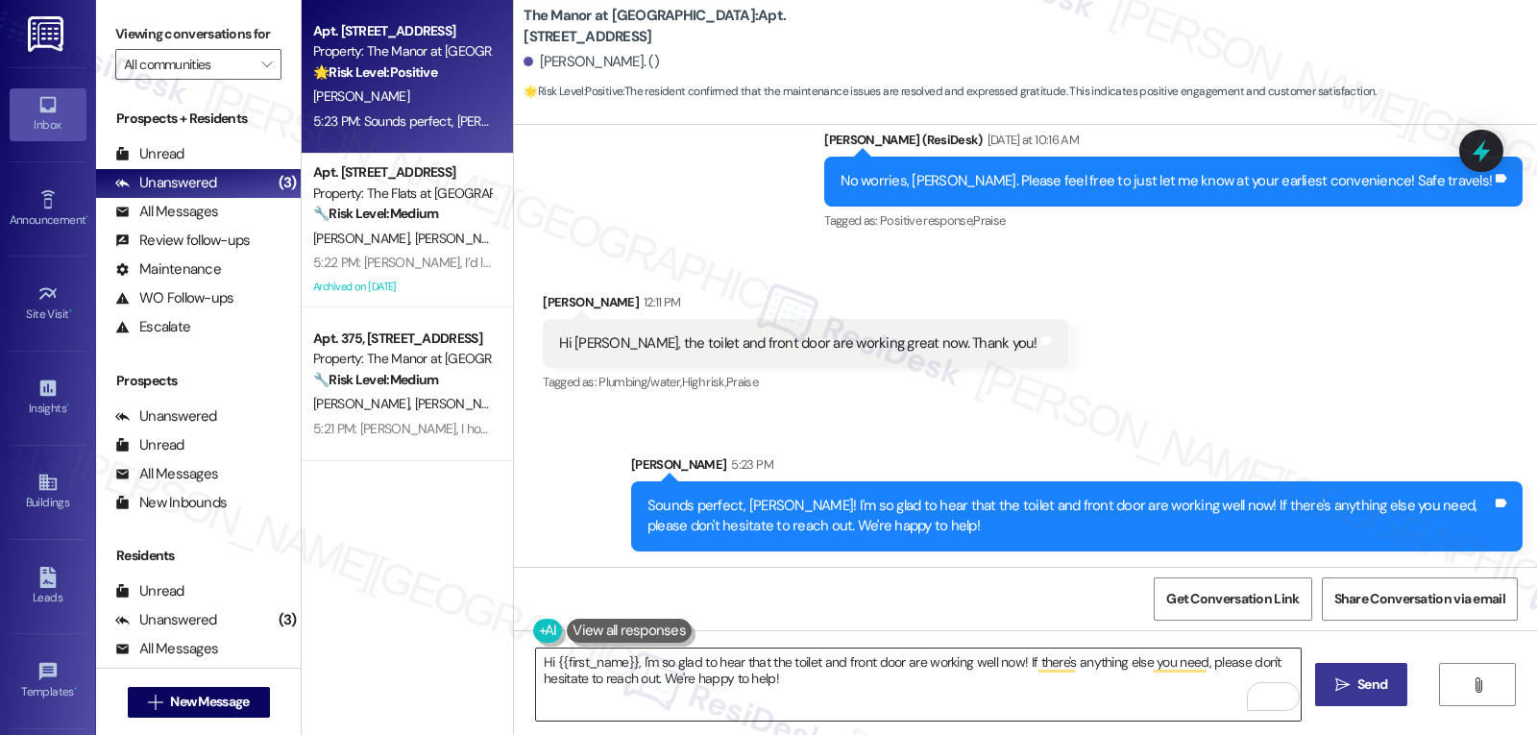
click at [664, 696] on textarea "Hi {{first_name}}, I'm so glad to hear that the toilet and front door are worki…" at bounding box center [918, 685] width 765 height 72
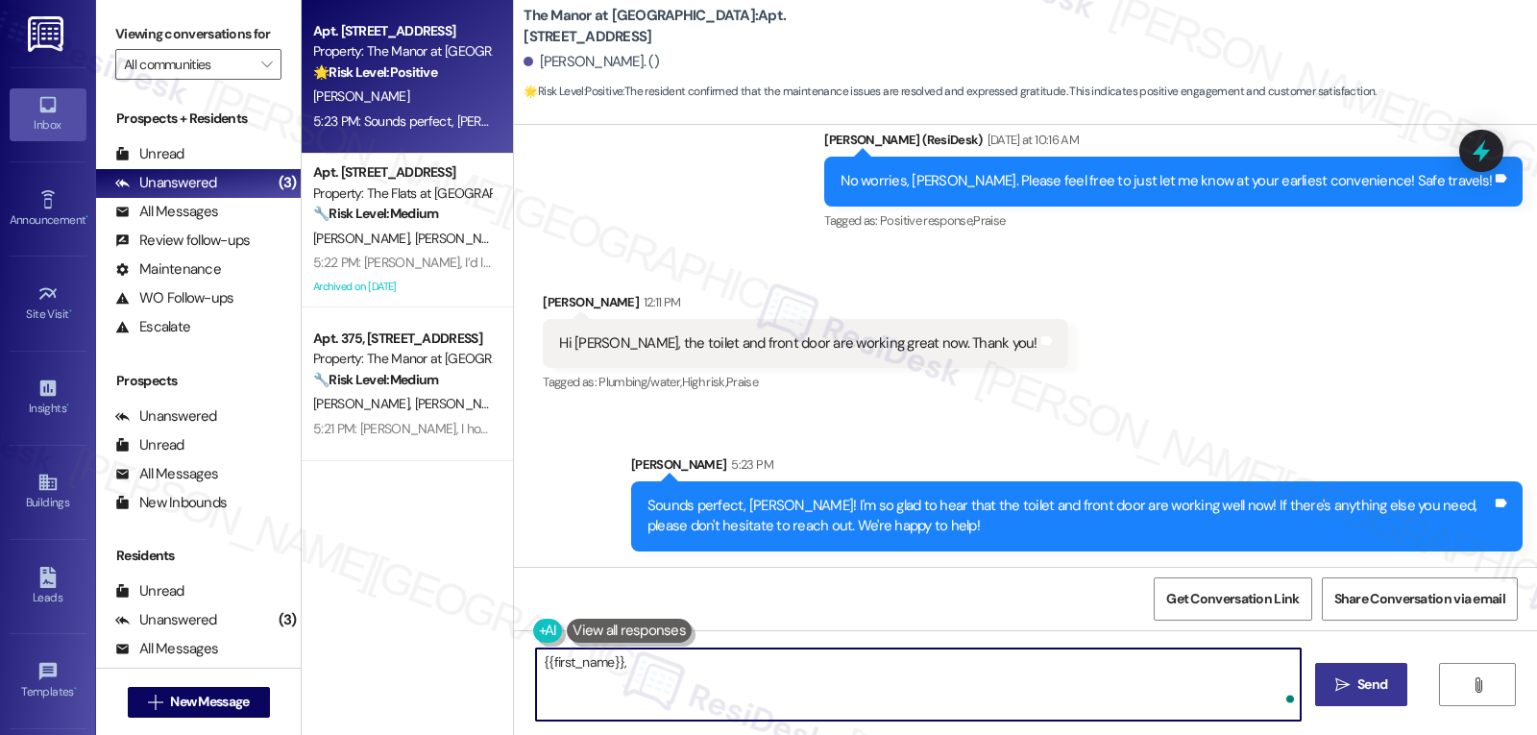
paste textarea "how are things going at {{property}}? Has it been everything you were looking f…"
type textarea "{{first_name}}, how are things going at {{property}}? Has it been everything yo…"
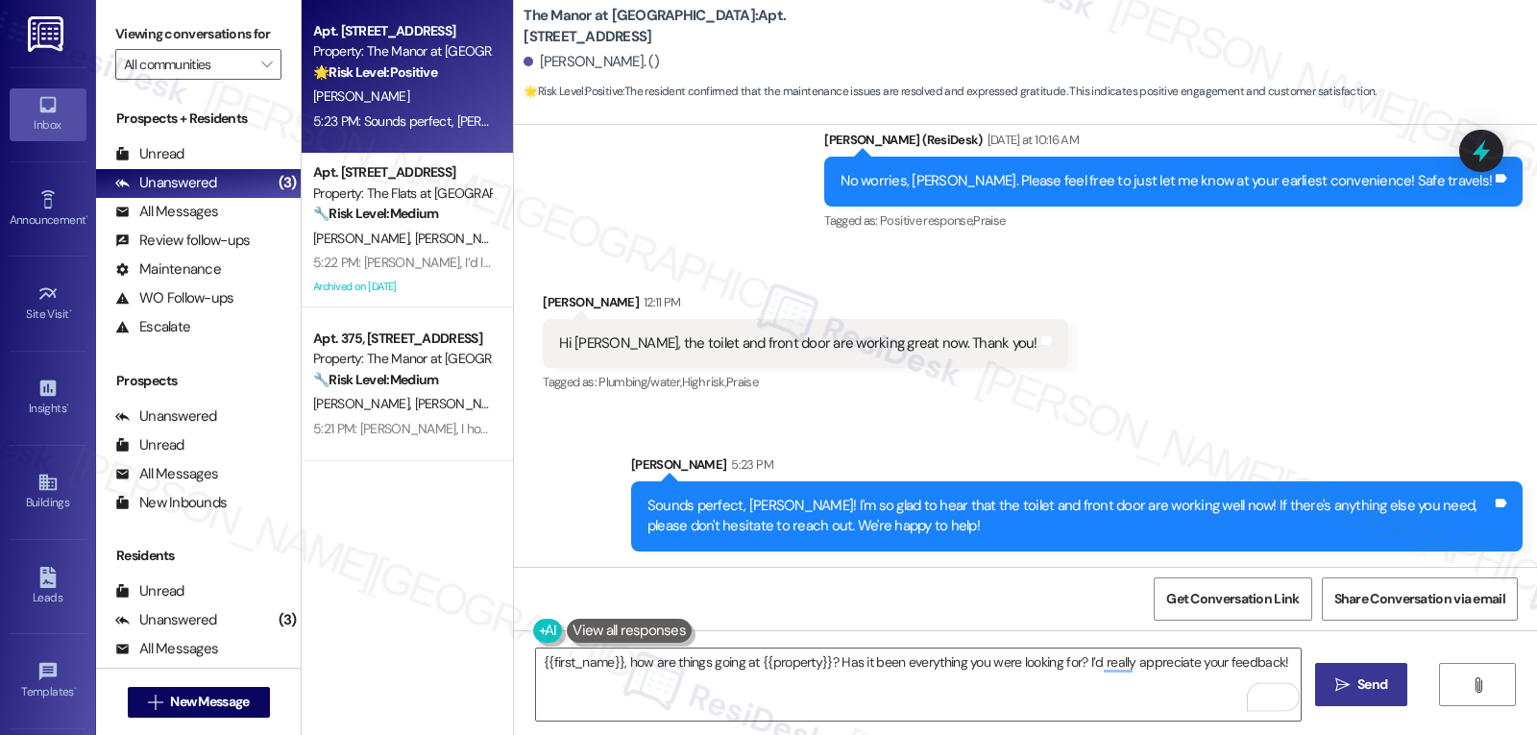
click at [1384, 695] on span "Send" at bounding box center [1373, 685] width 30 height 20
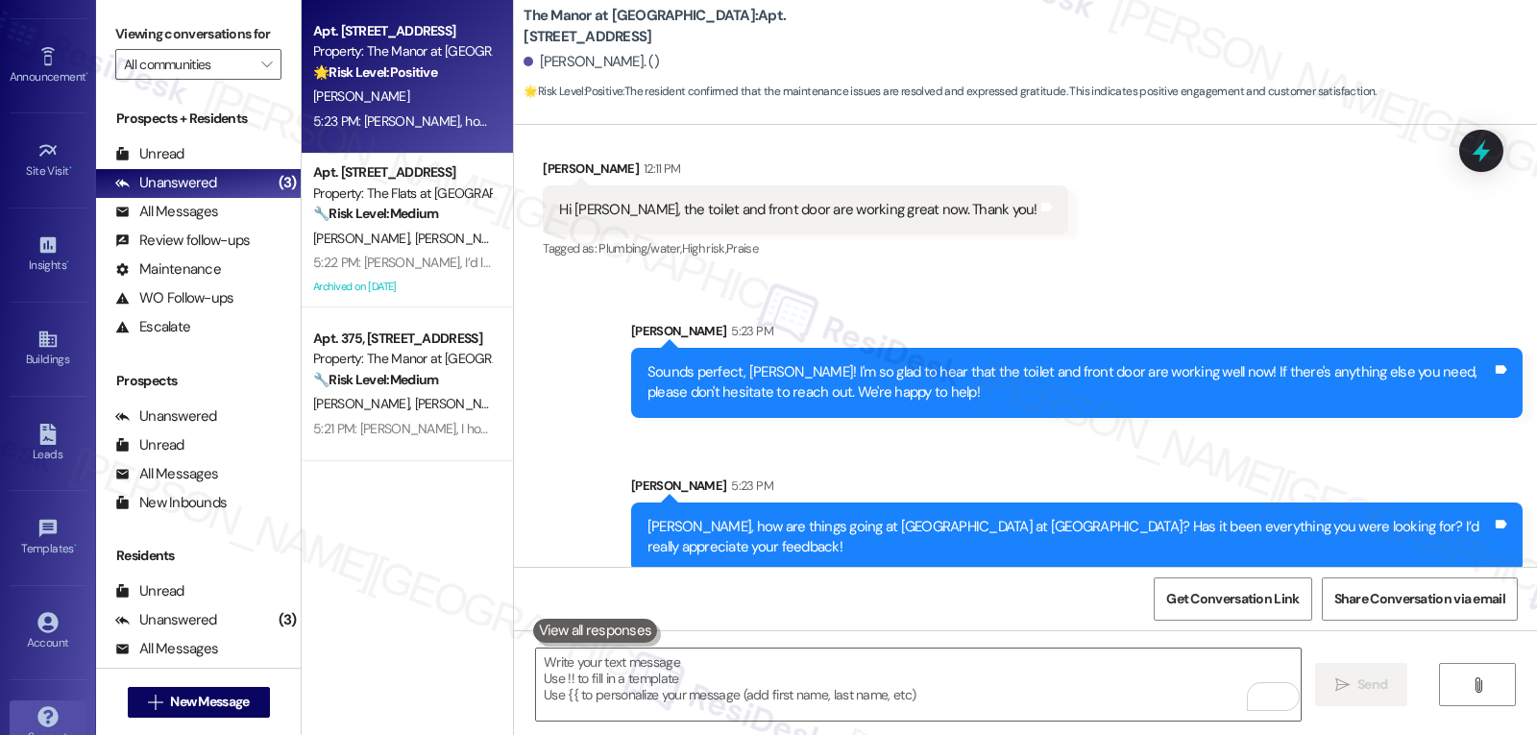
scroll to position [182, 0]
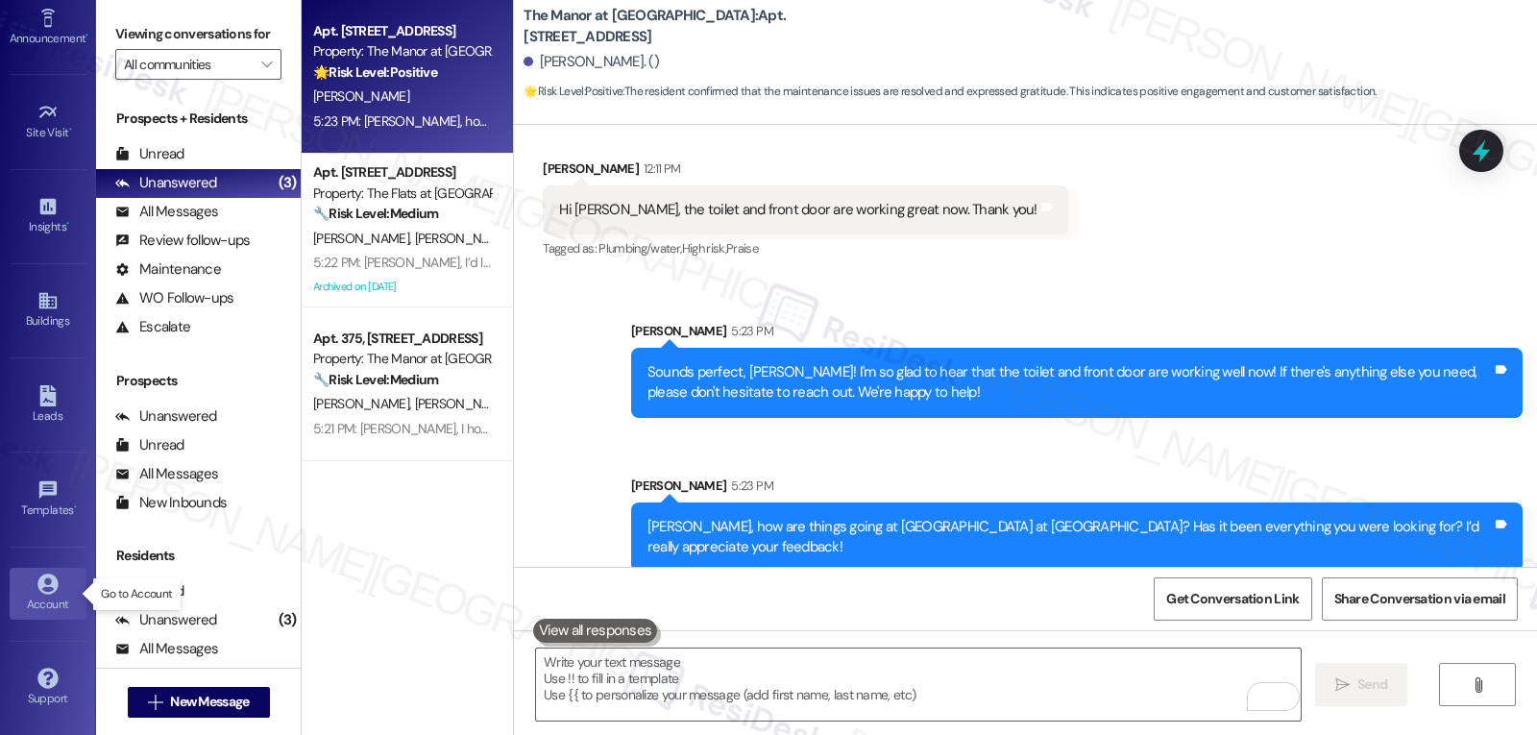
click at [35, 601] on div "Account" at bounding box center [48, 604] width 96 height 19
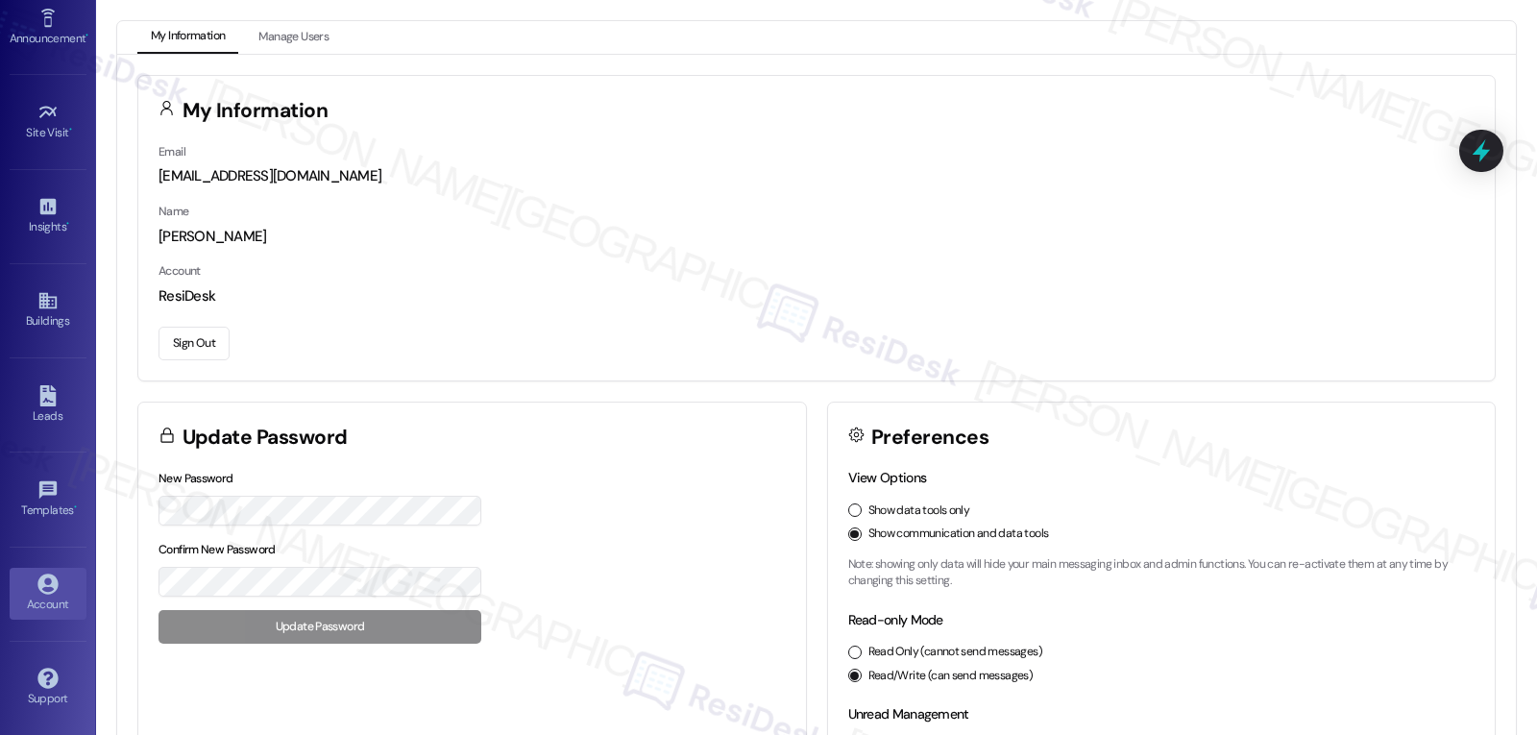
click at [216, 335] on button "Sign Out" at bounding box center [194, 344] width 71 height 34
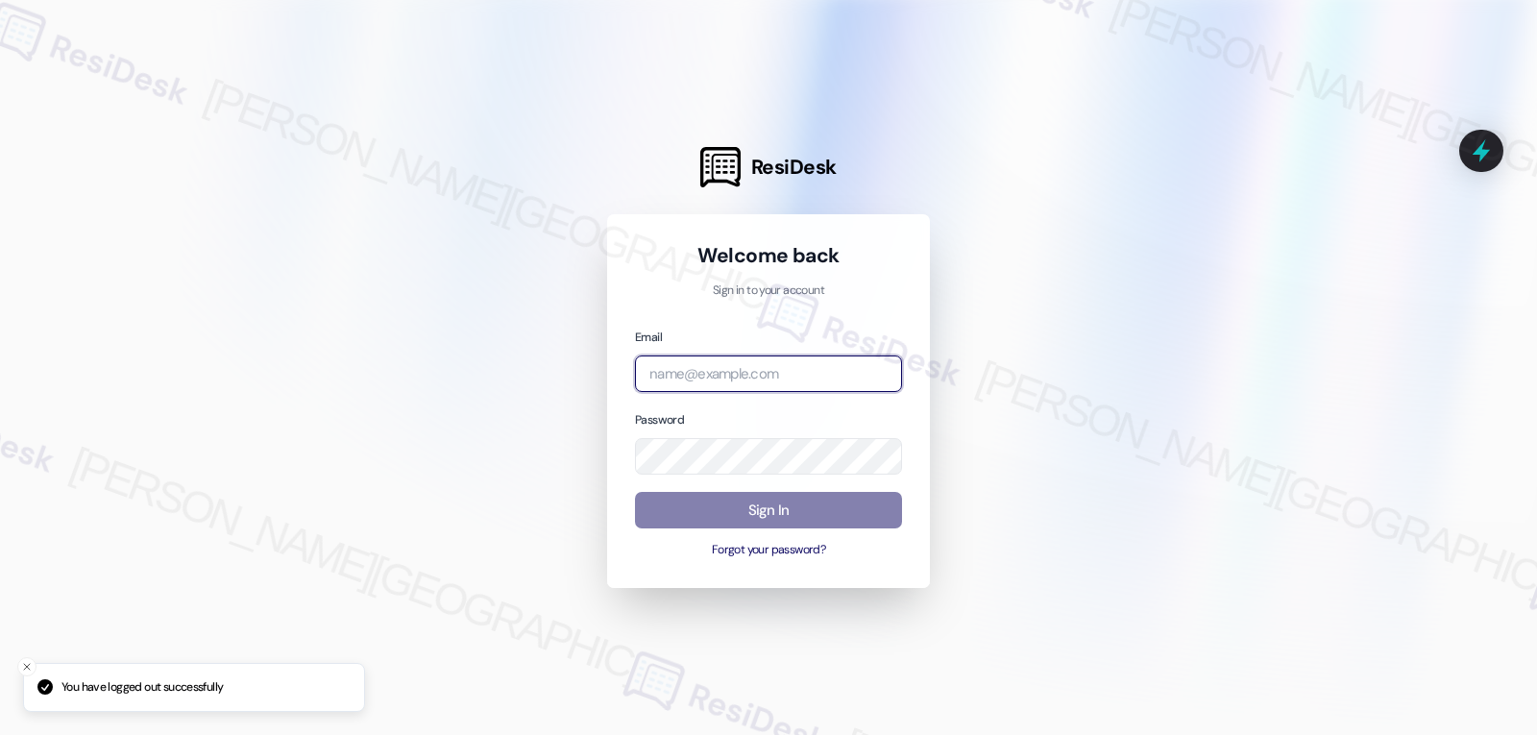
click at [700, 384] on input "email" at bounding box center [768, 374] width 267 height 37
click at [673, 362] on input "email" at bounding box center [768, 374] width 267 height 37
paste input "automated-surveys-archway_equities-jomar.punay@archway_[DOMAIN_NAME]"
type input "automated-surveys-archway_equities-jomar.punay@archway_[DOMAIN_NAME]"
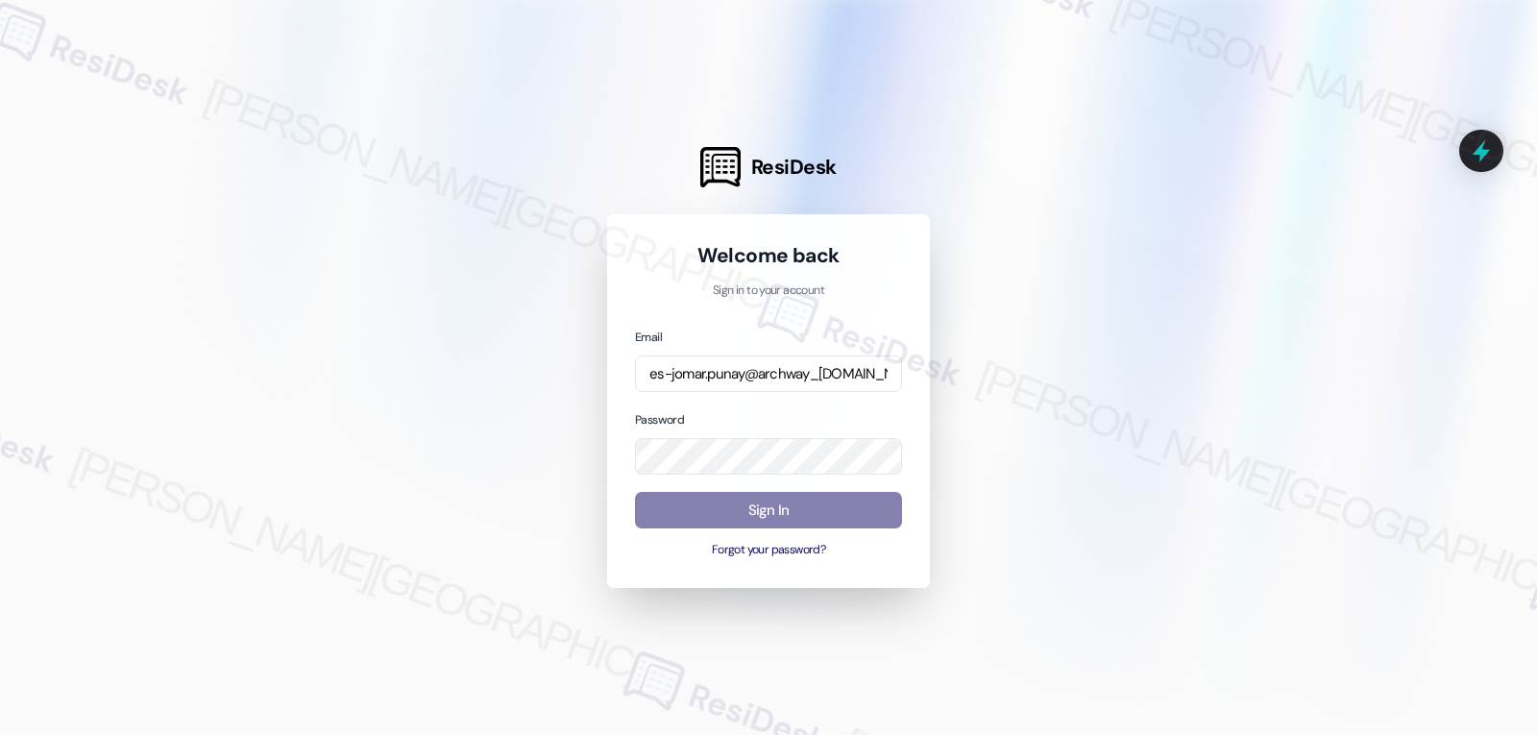
scroll to position [0, 0]
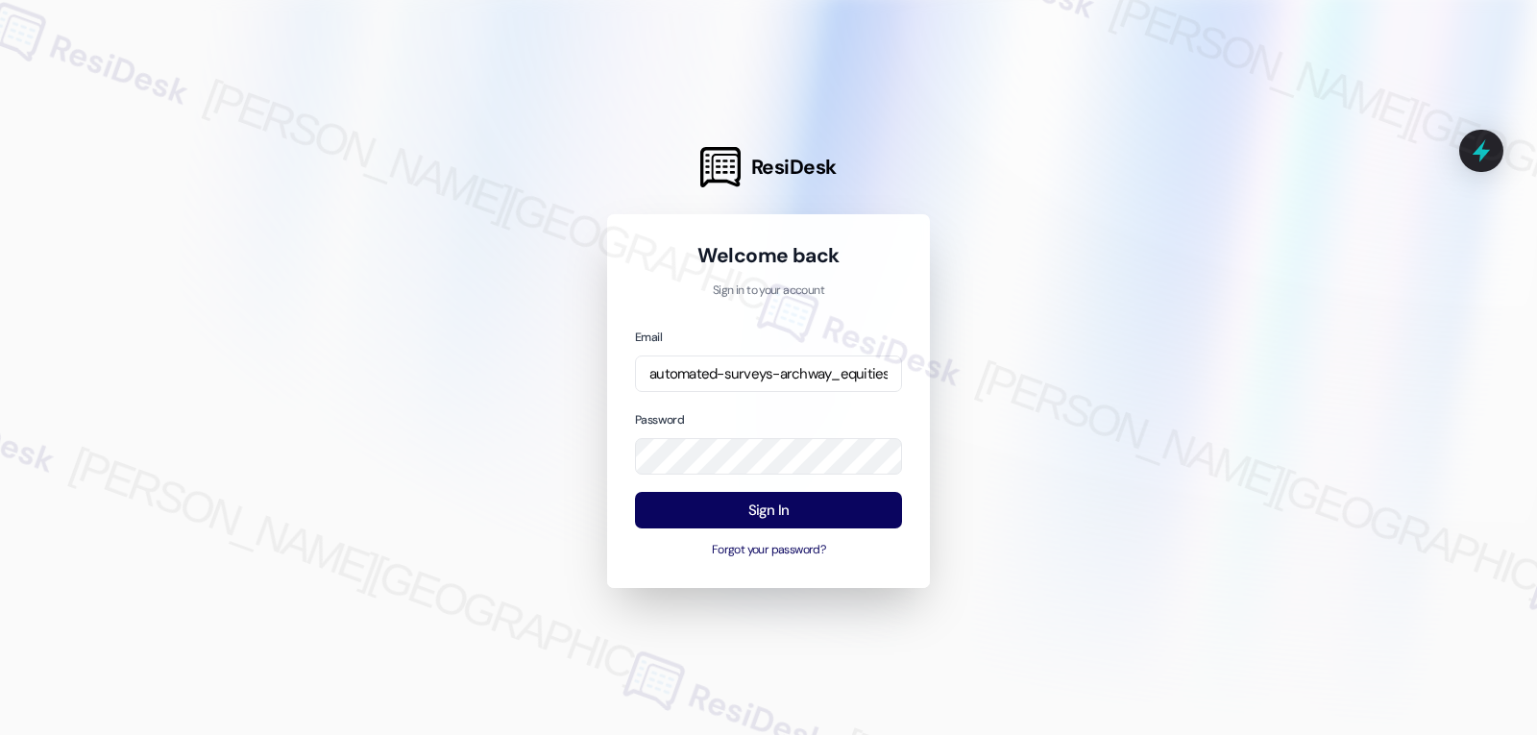
click at [726, 400] on div "Email automated-surveys-archway_equities-jomar.punay@archway_[DOMAIN_NAME] Pass…" at bounding box center [768, 444] width 267 height 234
click at [806, 508] on button "Sign In" at bounding box center [768, 510] width 267 height 37
